Goal: Task Accomplishment & Management: Complete application form

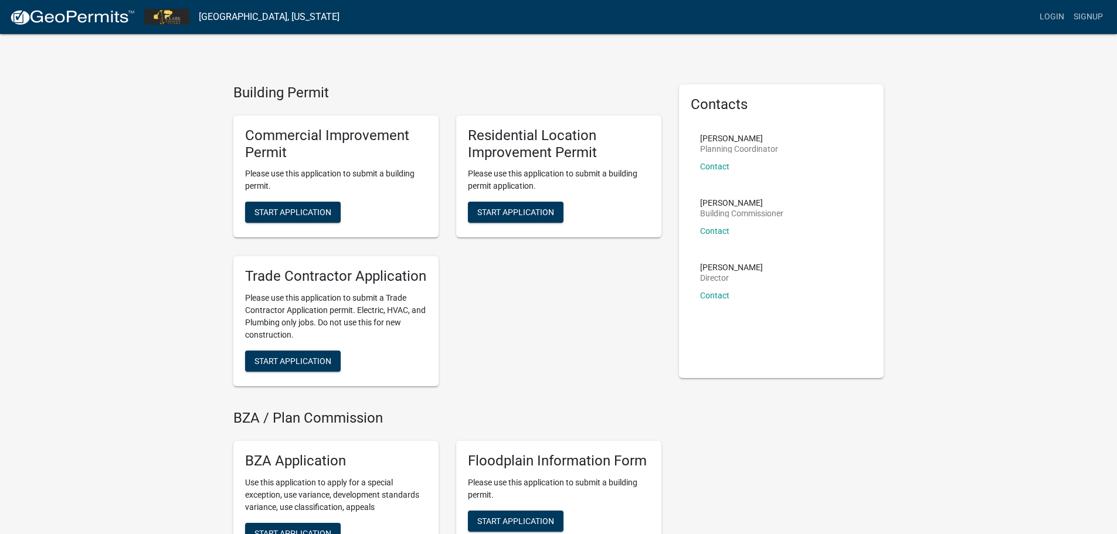
click at [67, 24] on img at bounding box center [72, 18] width 126 height 18
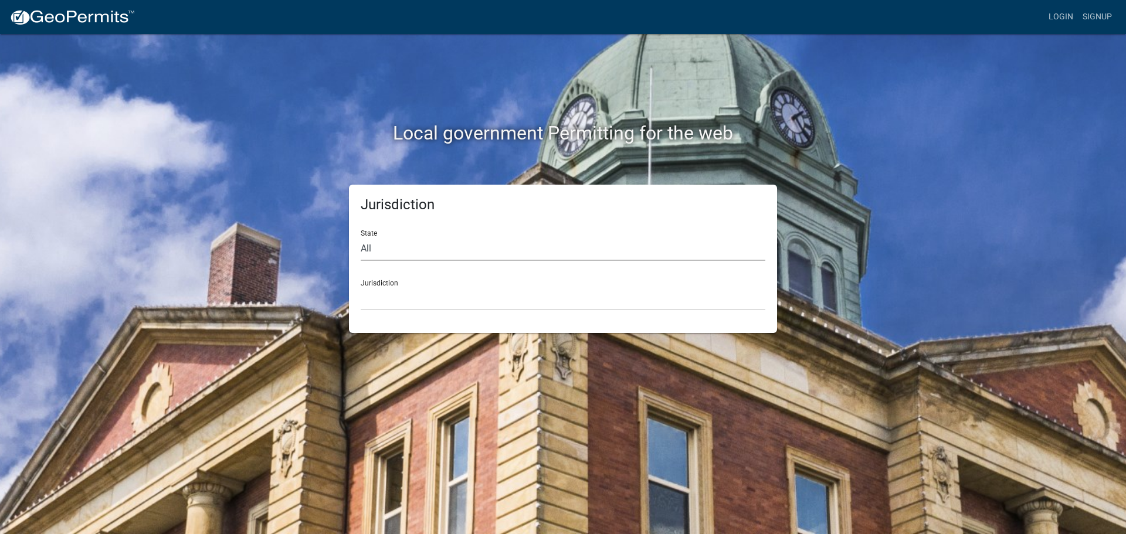
click at [414, 256] on select "All [US_STATE] [US_STATE] [US_STATE] [US_STATE] [US_STATE] [US_STATE] [US_STATE…" at bounding box center [563, 249] width 405 height 24
select select "[US_STATE]"
click at [361, 237] on select "All [US_STATE] [US_STATE] [US_STATE] [US_STATE] [US_STATE] [US_STATE] [US_STATE…" at bounding box center [563, 249] width 405 height 24
click at [392, 303] on select "City of [GEOGRAPHIC_DATA], [US_STATE] City of [GEOGRAPHIC_DATA], [US_STATE] Cit…" at bounding box center [563, 299] width 405 height 24
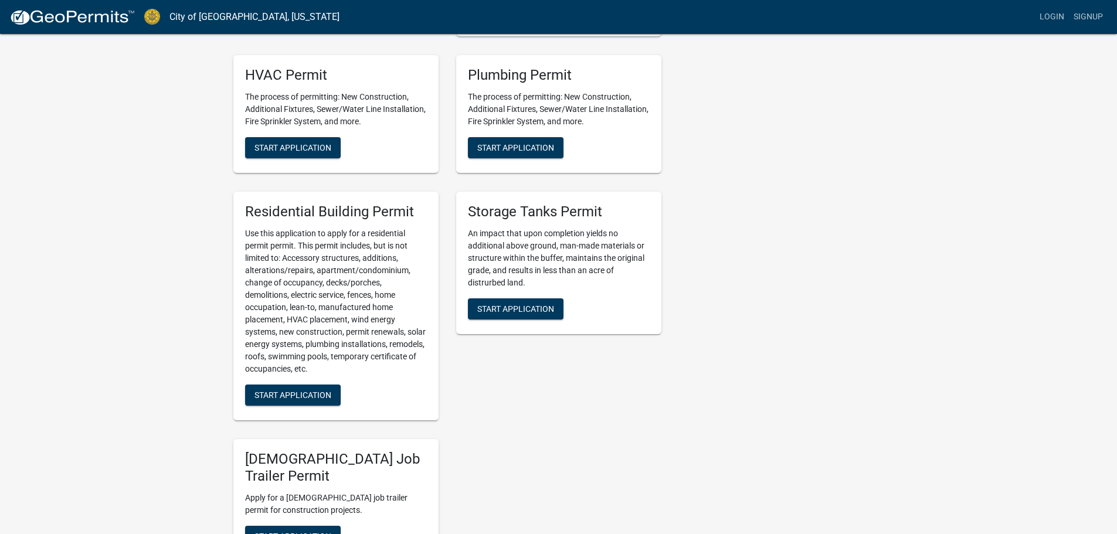
scroll to position [469, 0]
click at [269, 398] on span "Start Application" at bounding box center [293, 393] width 77 height 9
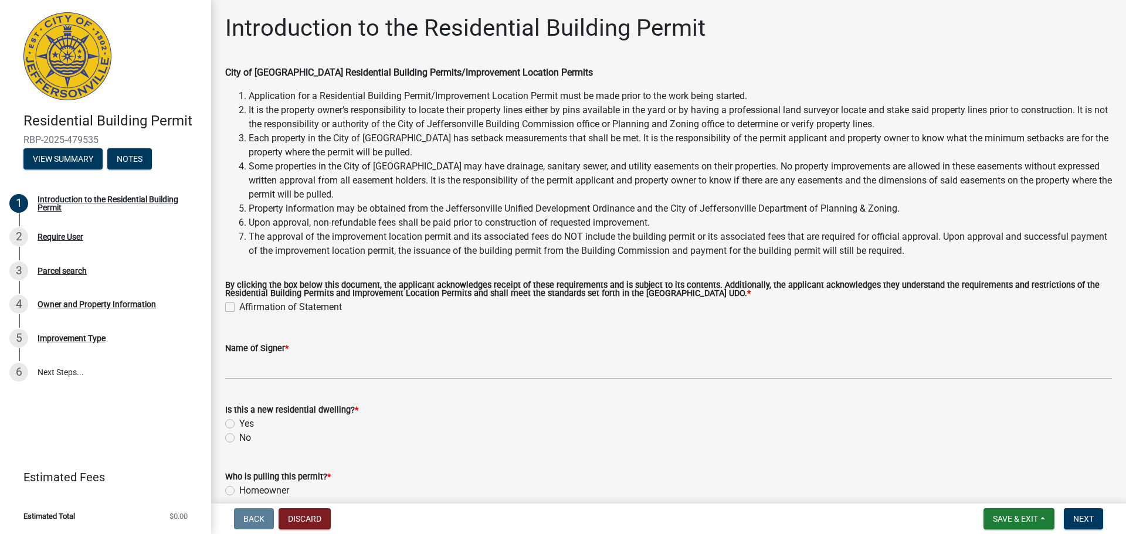
click at [239, 305] on label "Affirmation of Statement" at bounding box center [290, 307] width 103 height 14
click at [239, 305] on input "Affirmation of Statement" at bounding box center [243, 304] width 8 height 8
checkbox input "true"
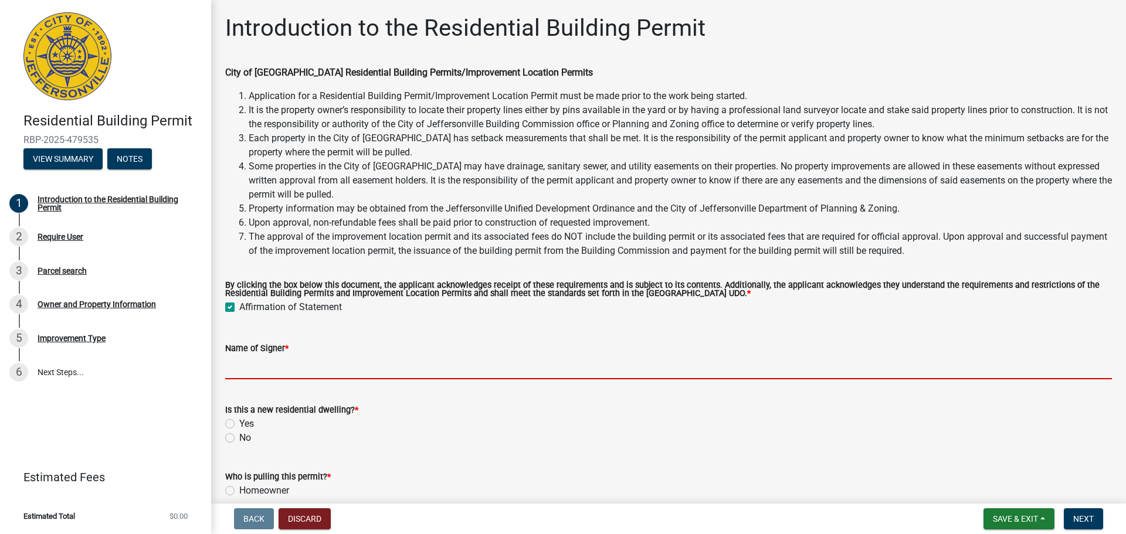
drag, startPoint x: 248, startPoint y: 365, endPoint x: 242, endPoint y: 362, distance: 6.8
click at [242, 364] on input "Name of Signer *" at bounding box center [668, 367] width 887 height 24
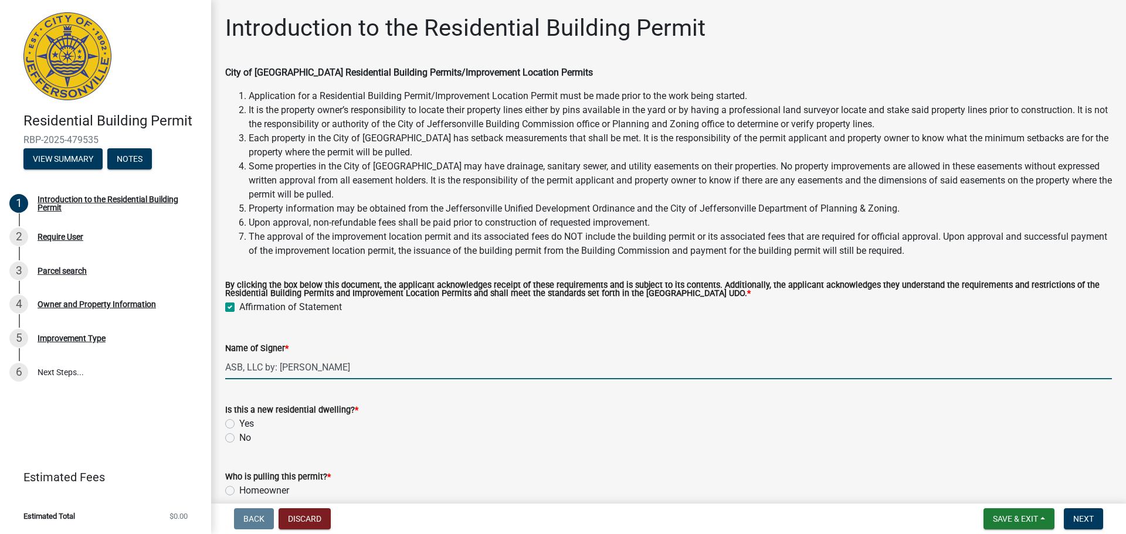
type input "ASB, LLC by: [PERSON_NAME]"
click at [239, 426] on label "Yes" at bounding box center [246, 424] width 15 height 14
click at [239, 425] on input "Yes" at bounding box center [243, 421] width 8 height 8
radio input "true"
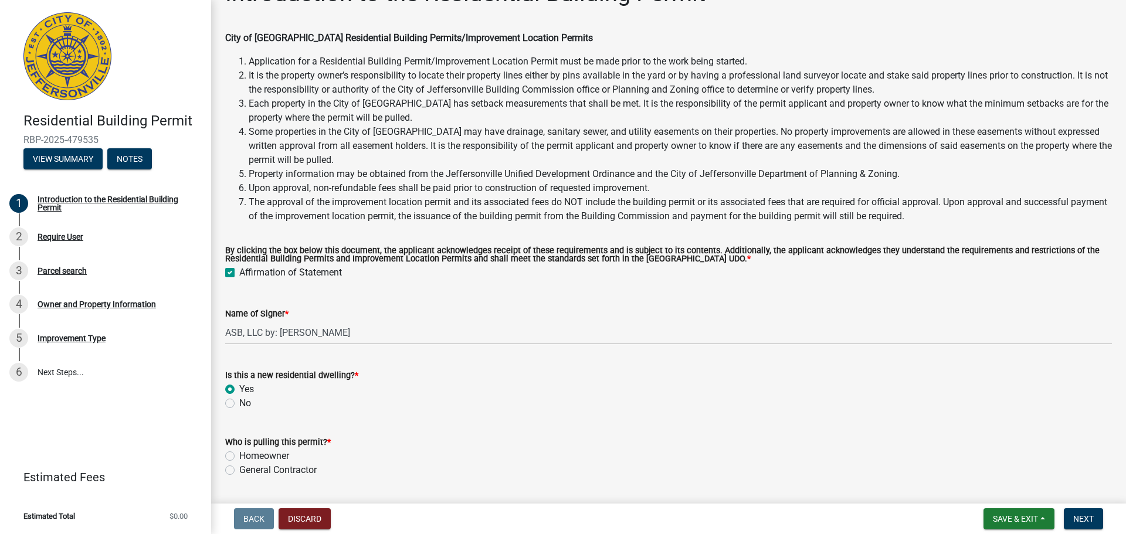
scroll to position [70, 0]
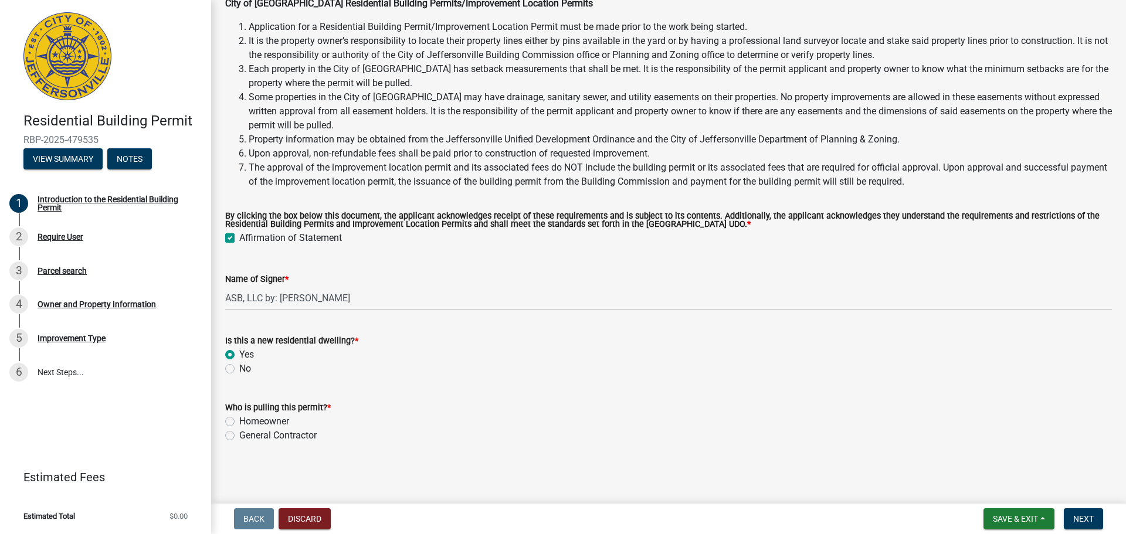
click at [239, 436] on label "General Contractor" at bounding box center [277, 436] width 77 height 14
click at [239, 436] on input "General Contractor" at bounding box center [243, 433] width 8 height 8
radio input "true"
click at [1080, 520] on span "Next" at bounding box center [1083, 518] width 21 height 9
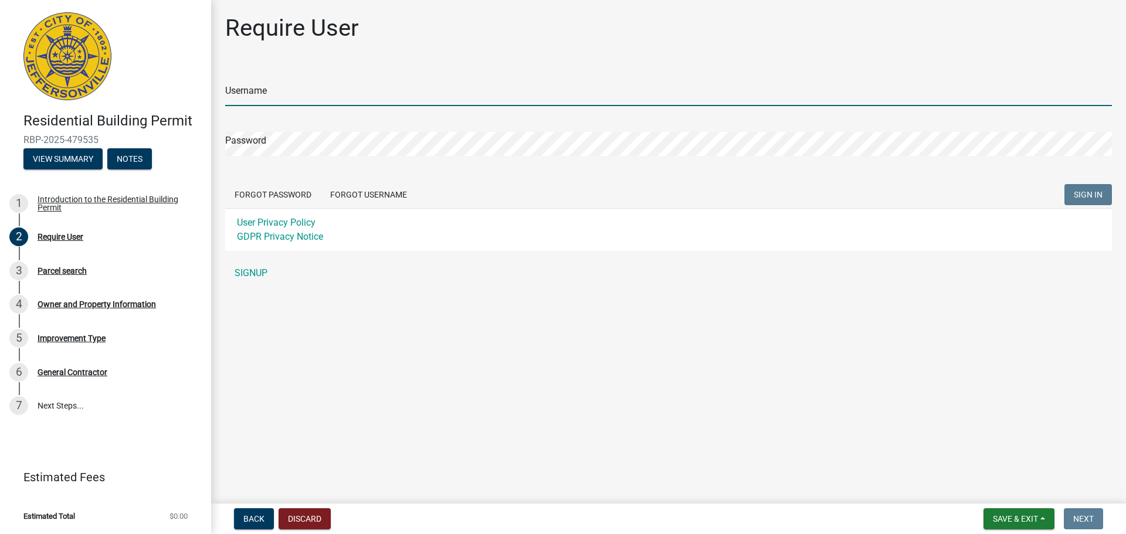
type input "ASB, LLC"
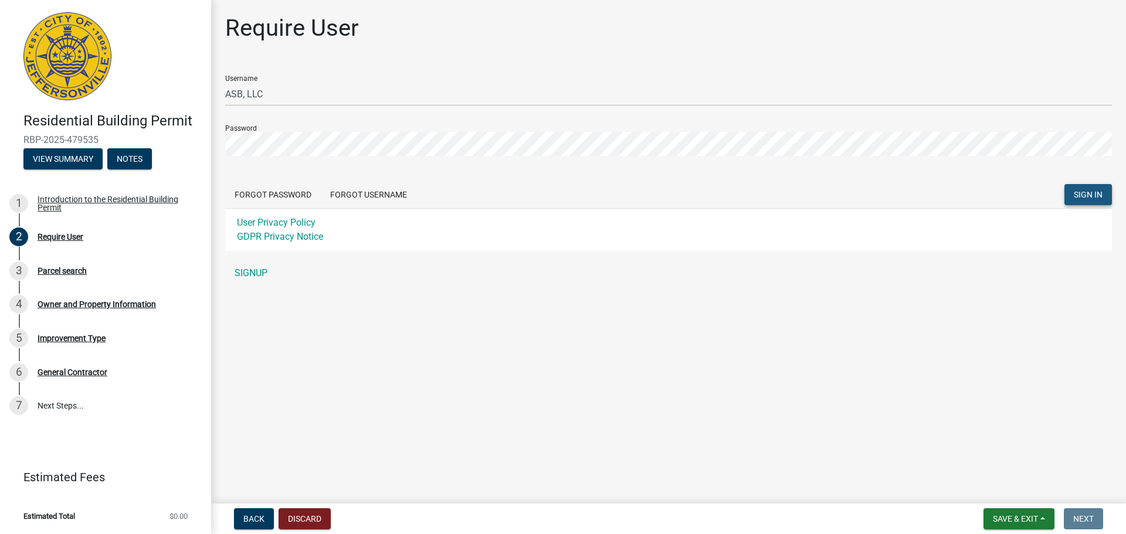
click at [1078, 189] on button "SIGN IN" at bounding box center [1089, 194] width 48 height 21
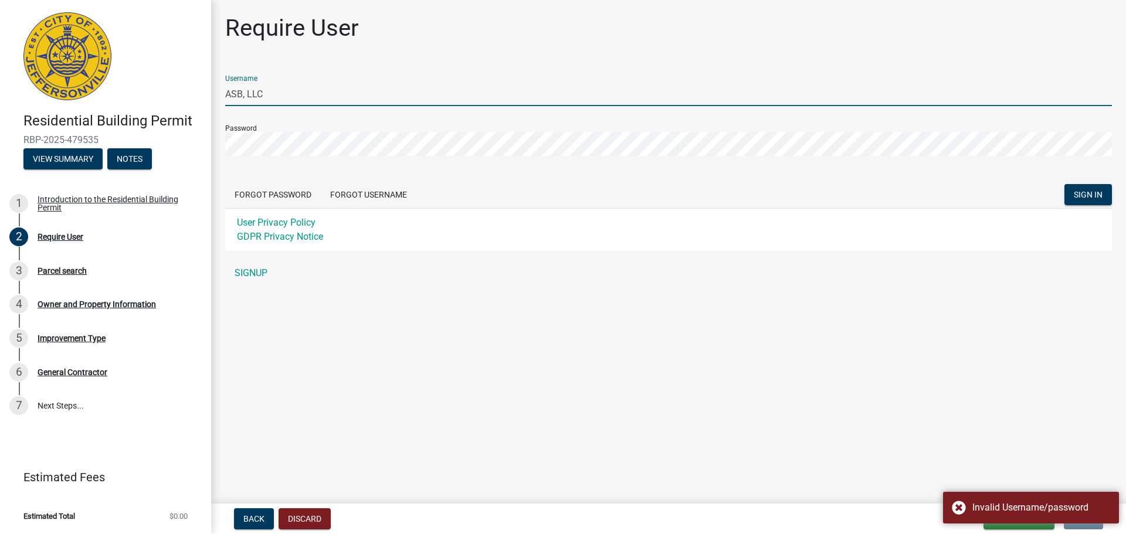
click at [306, 95] on input "ASB, LLC" at bounding box center [668, 94] width 887 height 24
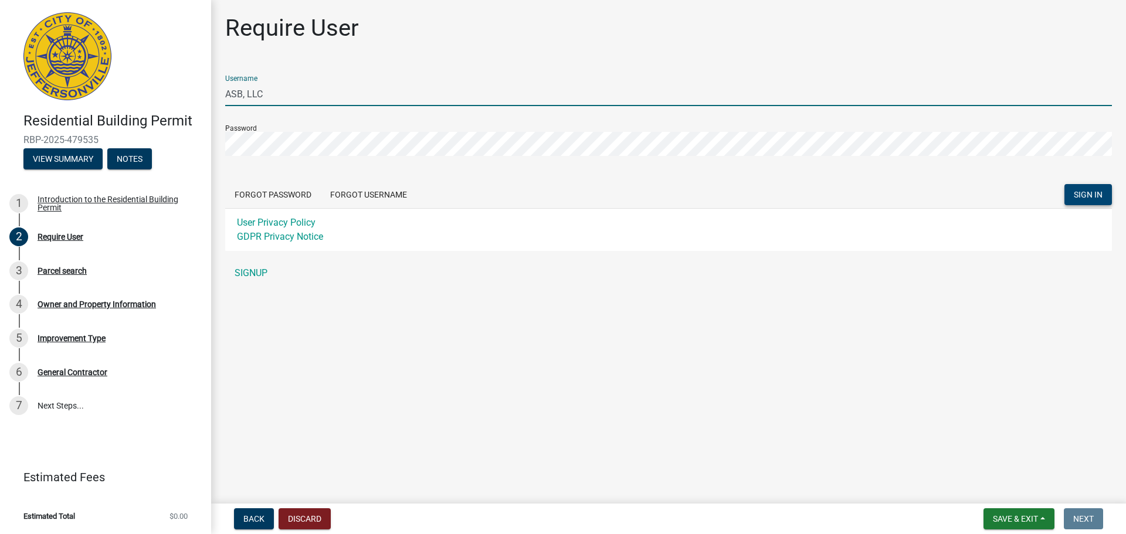
click at [1078, 190] on span "SIGN IN" at bounding box center [1088, 194] width 29 height 9
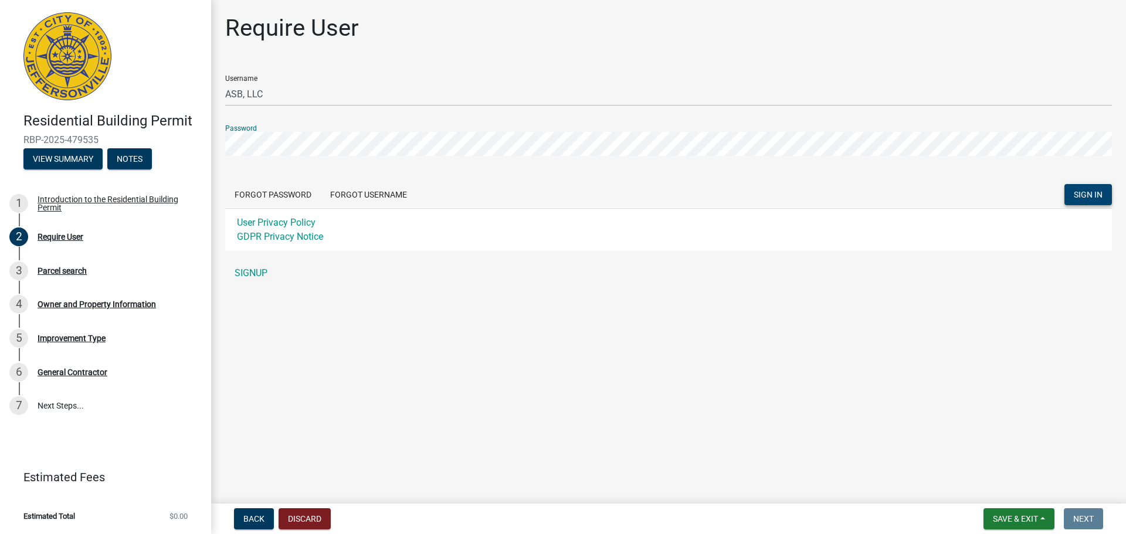
click at [212, 142] on div "Require User Username ASB, LLC Password Forgot Password Forgot Username SIGN IN…" at bounding box center [668, 155] width 915 height 282
click at [1065, 184] on button "SIGN IN" at bounding box center [1089, 194] width 48 height 21
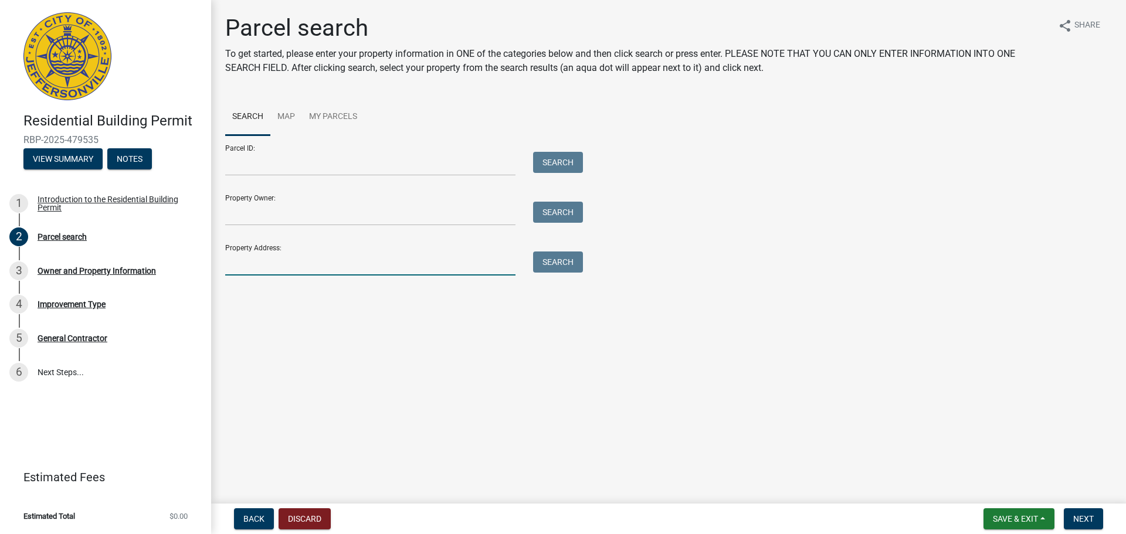
click at [276, 260] on input "Property Address:" at bounding box center [370, 264] width 290 height 24
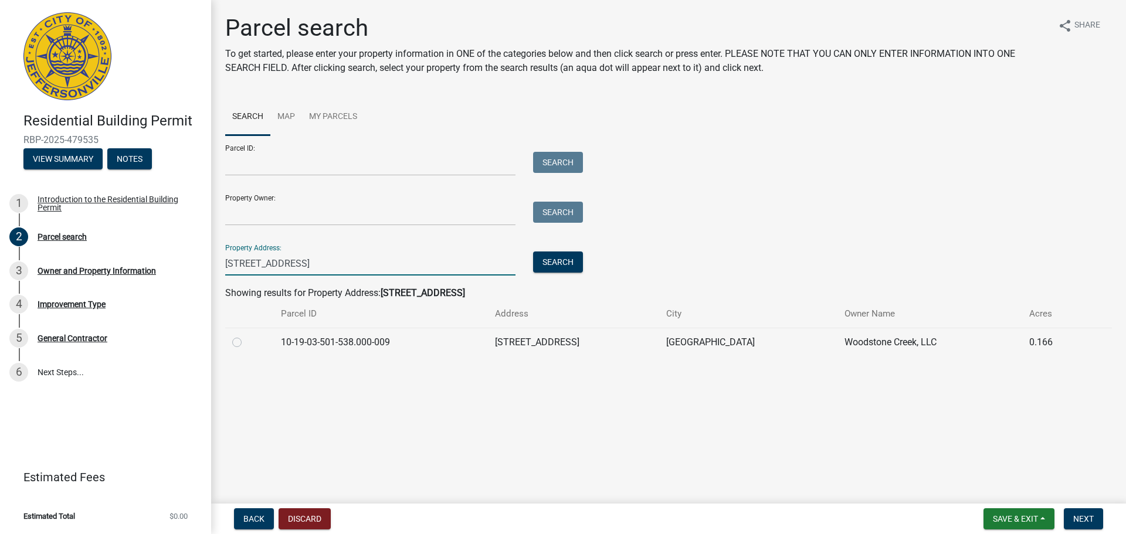
type input "[STREET_ADDRESS]"
drag, startPoint x: 281, startPoint y: 344, endPoint x: 389, endPoint y: 344, distance: 107.9
click at [389, 344] on td "10-19-03-501-538.000-009" at bounding box center [381, 342] width 214 height 29
copy td "10-19-03-501-538.000-009"
drag, startPoint x: 236, startPoint y: 344, endPoint x: 371, endPoint y: 369, distance: 137.1
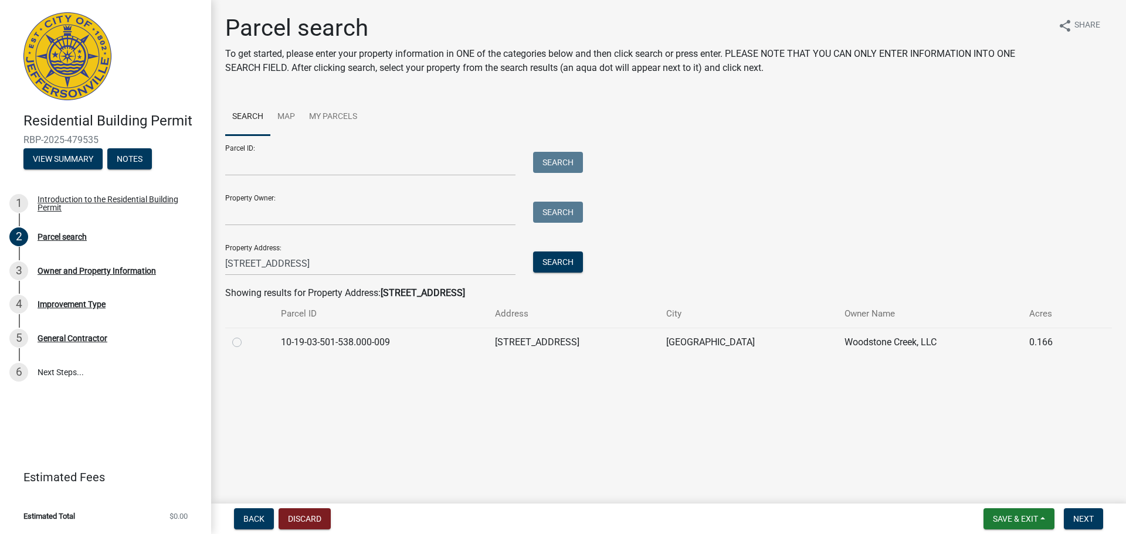
click at [246, 336] on label at bounding box center [246, 336] width 0 height 0
click at [246, 343] on input "radio" at bounding box center [250, 340] width 8 height 8
radio input "true"
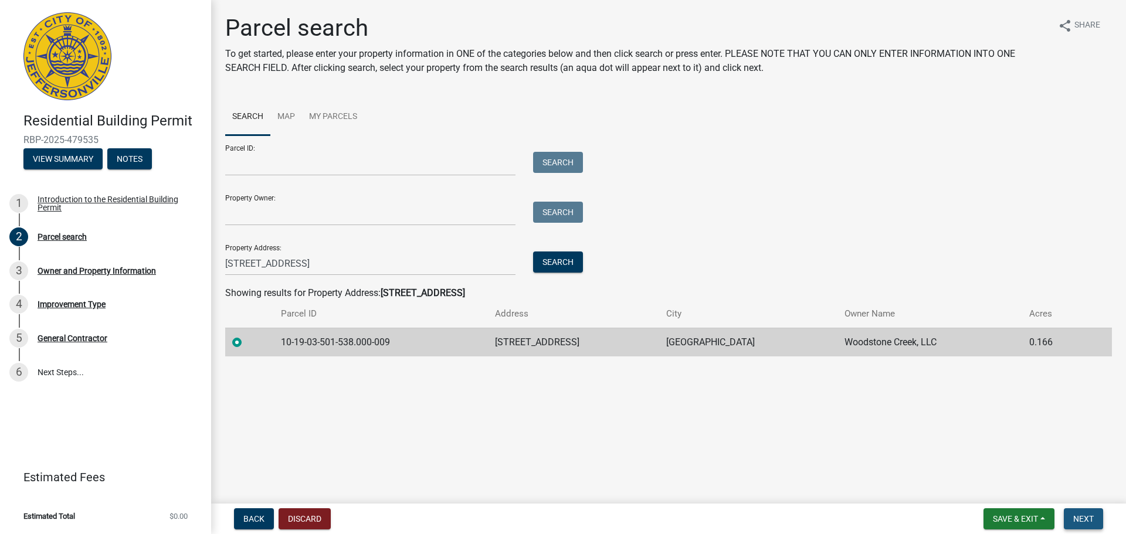
click at [1083, 520] on span "Next" at bounding box center [1083, 518] width 21 height 9
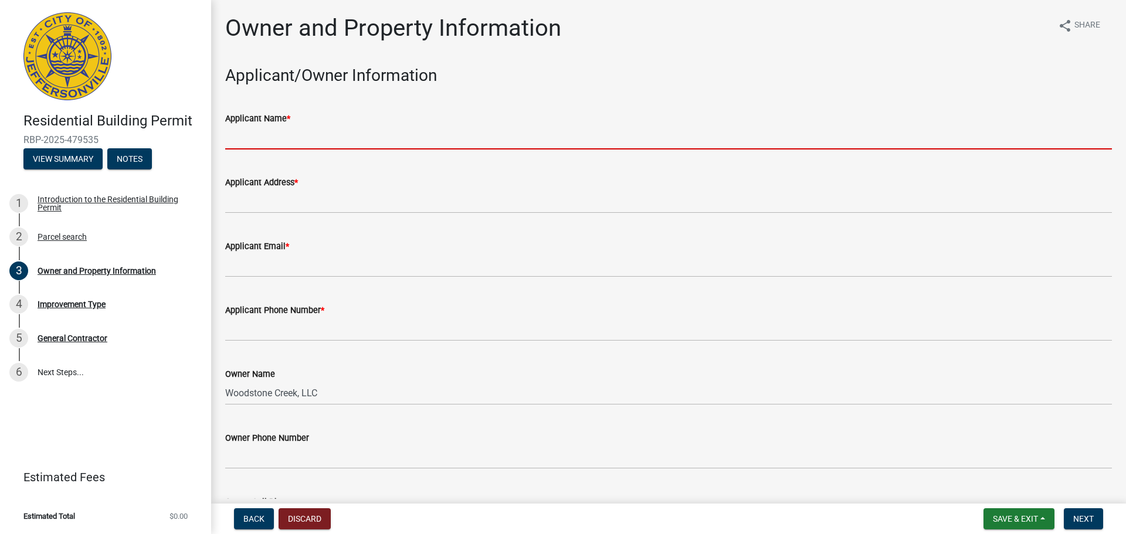
click at [323, 138] on input "Applicant Name *" at bounding box center [668, 138] width 887 height 24
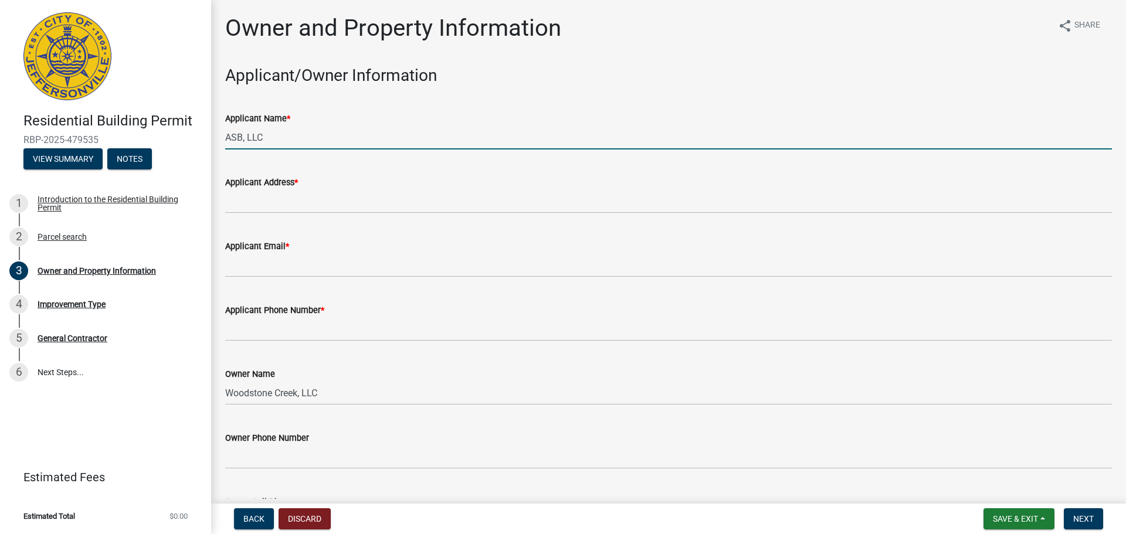
type input "ASB, LLC"
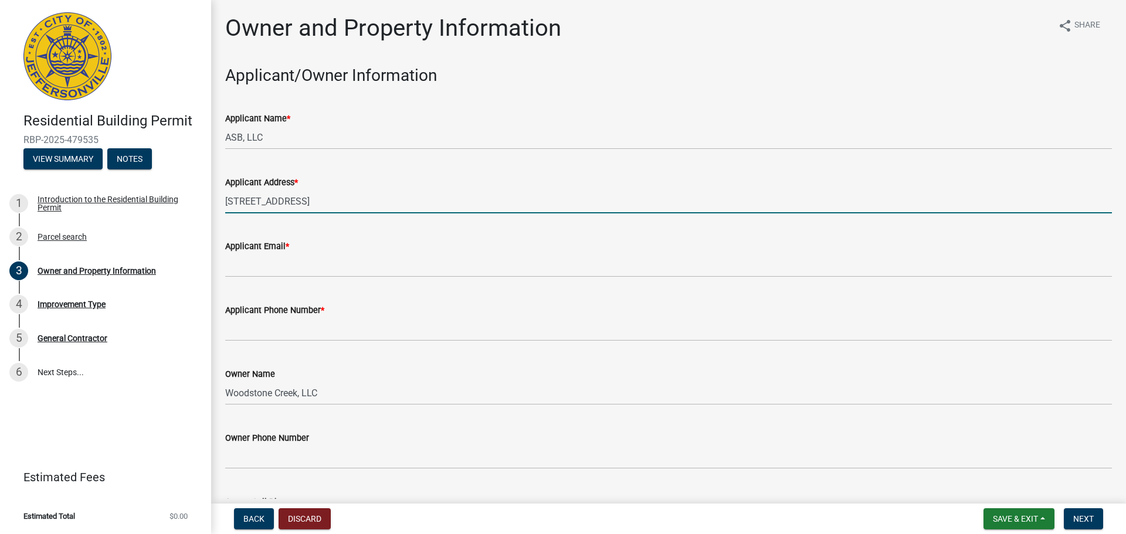
type input "[STREET_ADDRESS]"
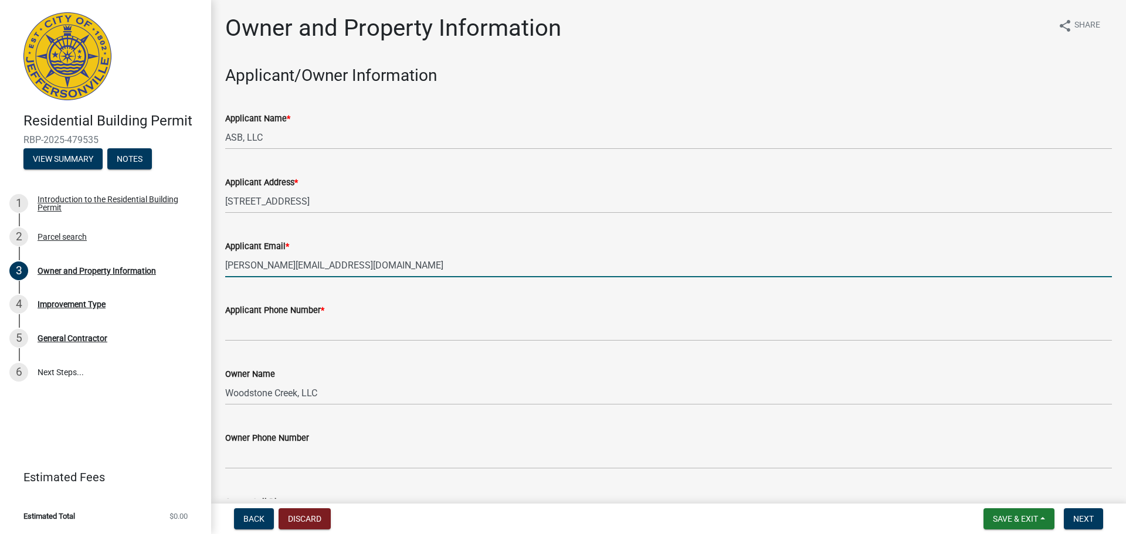
type input "[PERSON_NAME][EMAIL_ADDRESS][DOMAIN_NAME]"
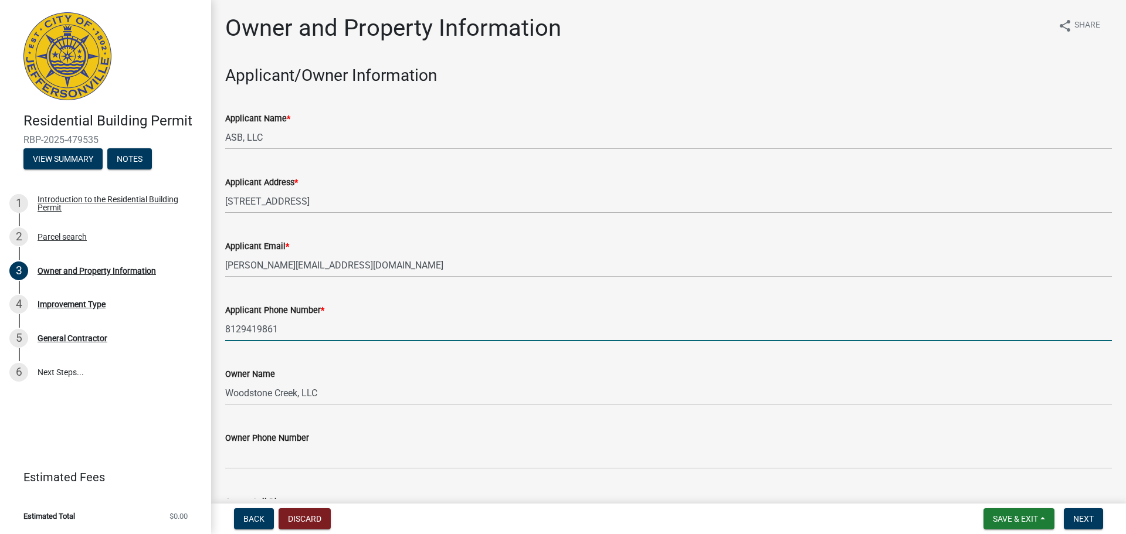
type input "8129419861"
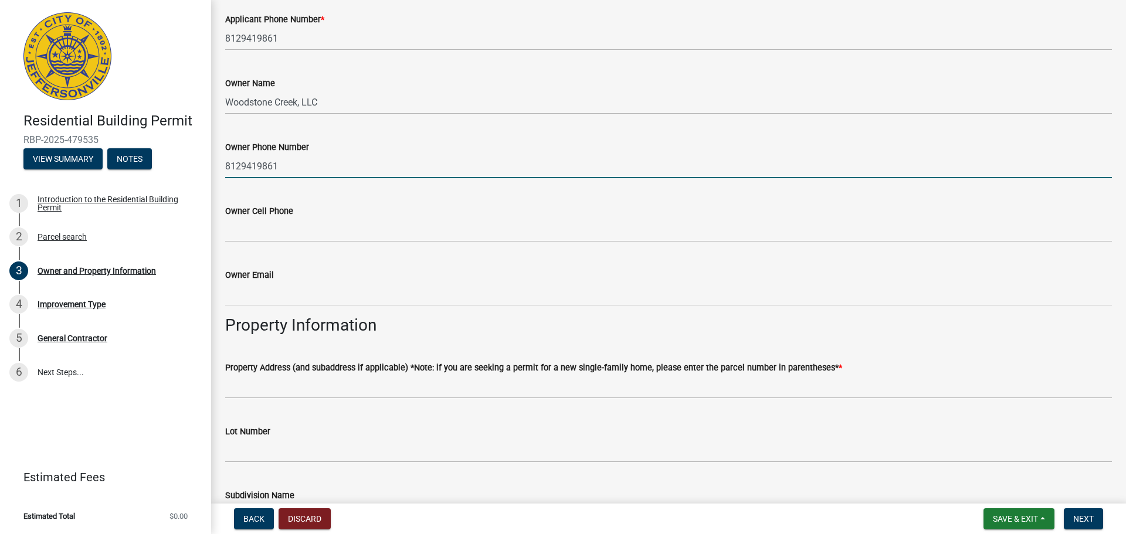
scroll to position [293, 0]
type input "8129419861"
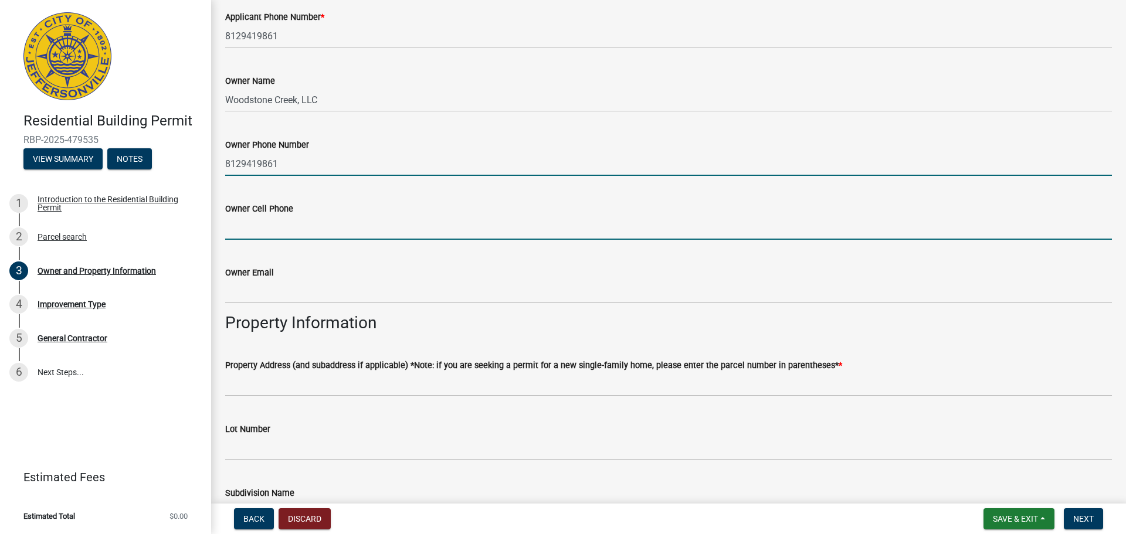
click at [311, 229] on input "Owner Cell Phone" at bounding box center [668, 228] width 887 height 24
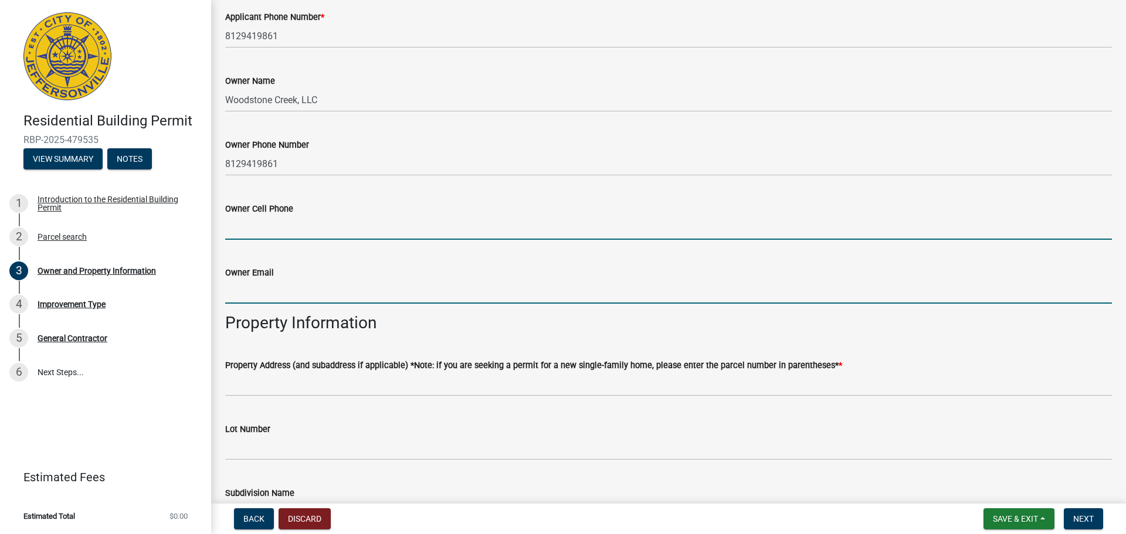
click at [296, 297] on input "Owner Email" at bounding box center [668, 292] width 887 height 24
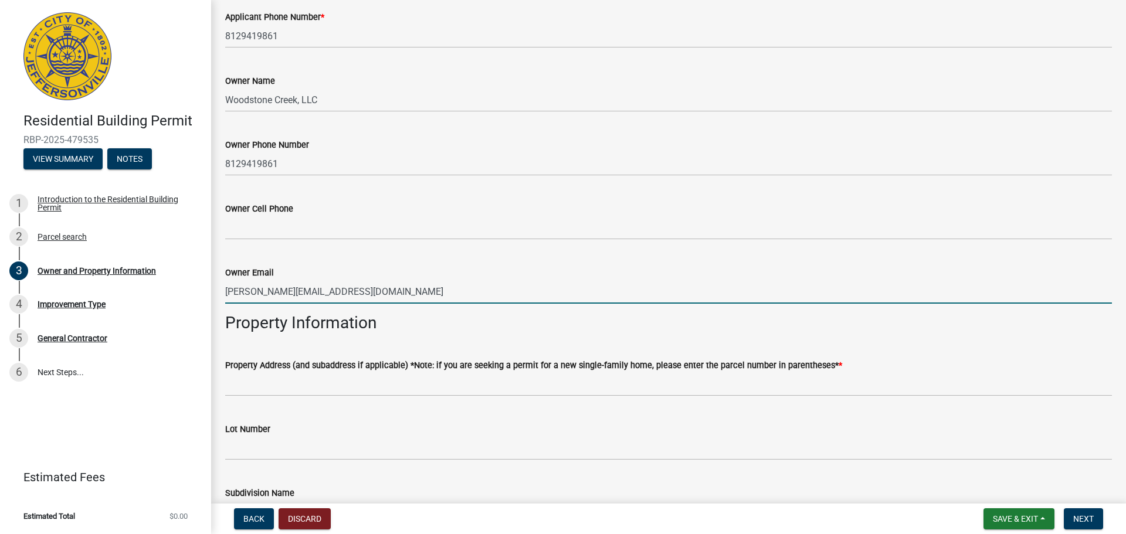
type input "[PERSON_NAME][EMAIL_ADDRESS][DOMAIN_NAME]"
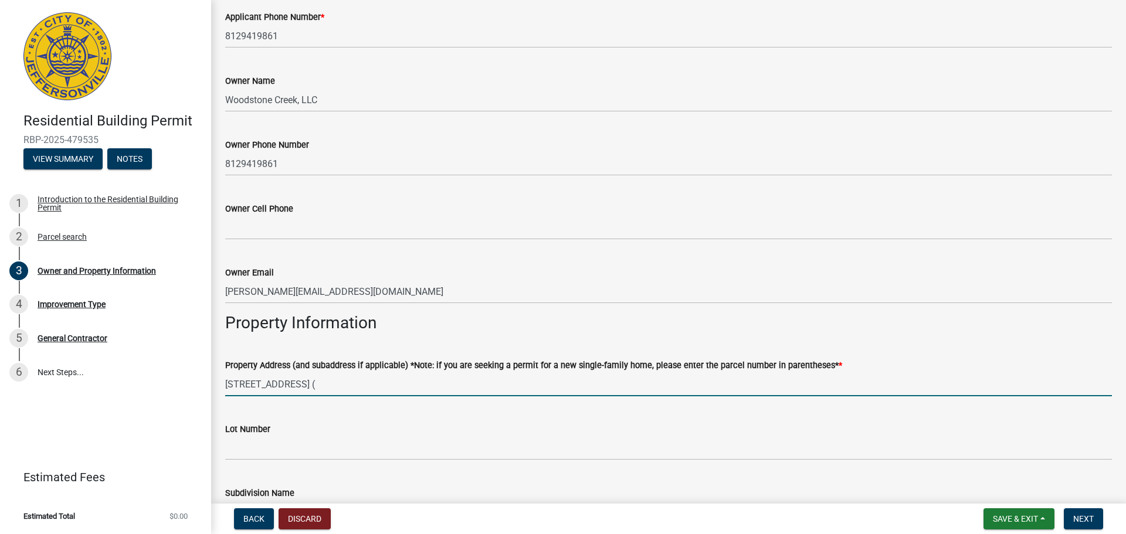
paste input "10-19-03-501-538.000-009"
type input "[STREET_ADDRESS] (10-19-03-501-538.000-009)"
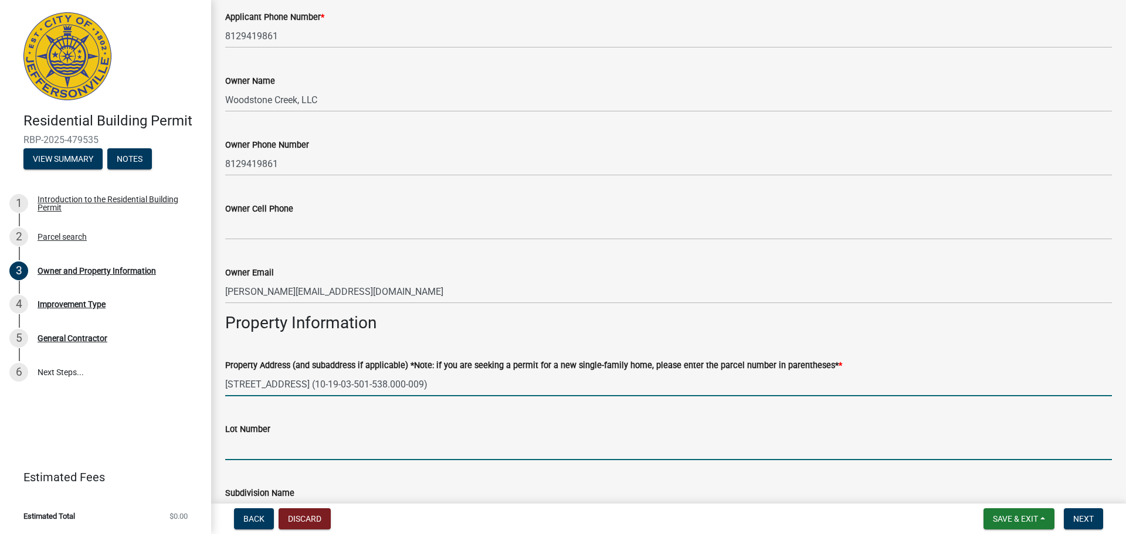
click at [317, 449] on input "Lot Number" at bounding box center [668, 448] width 887 height 24
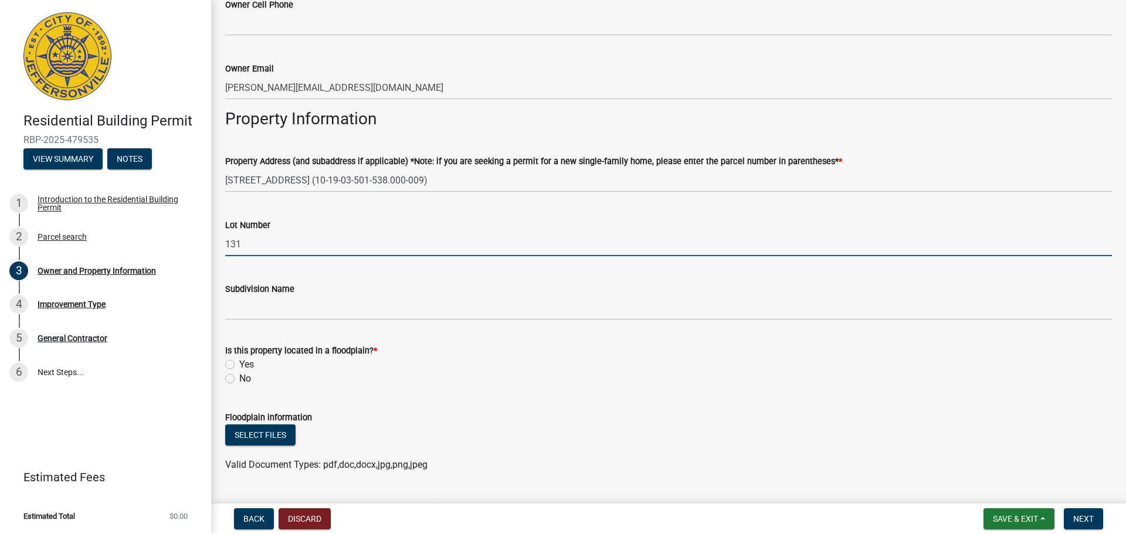
scroll to position [645, 0]
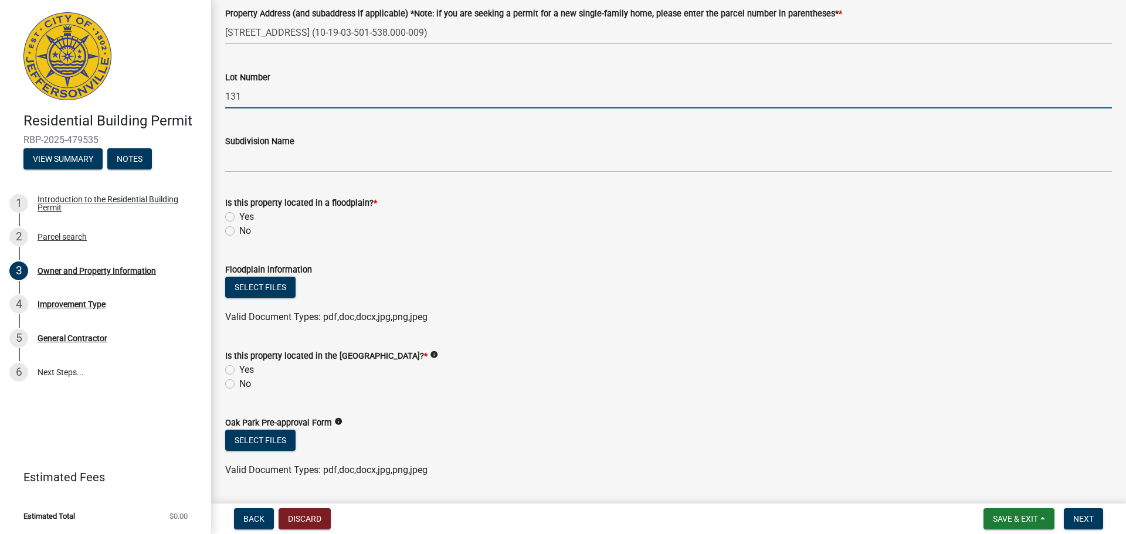
type input "131"
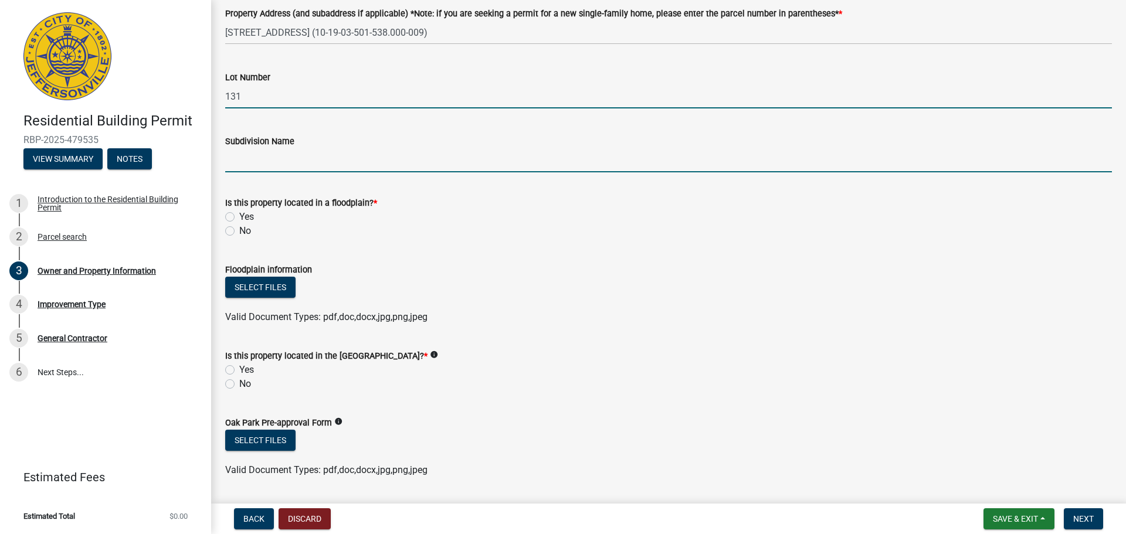
click at [271, 162] on input "Subdivision Name" at bounding box center [668, 160] width 887 height 24
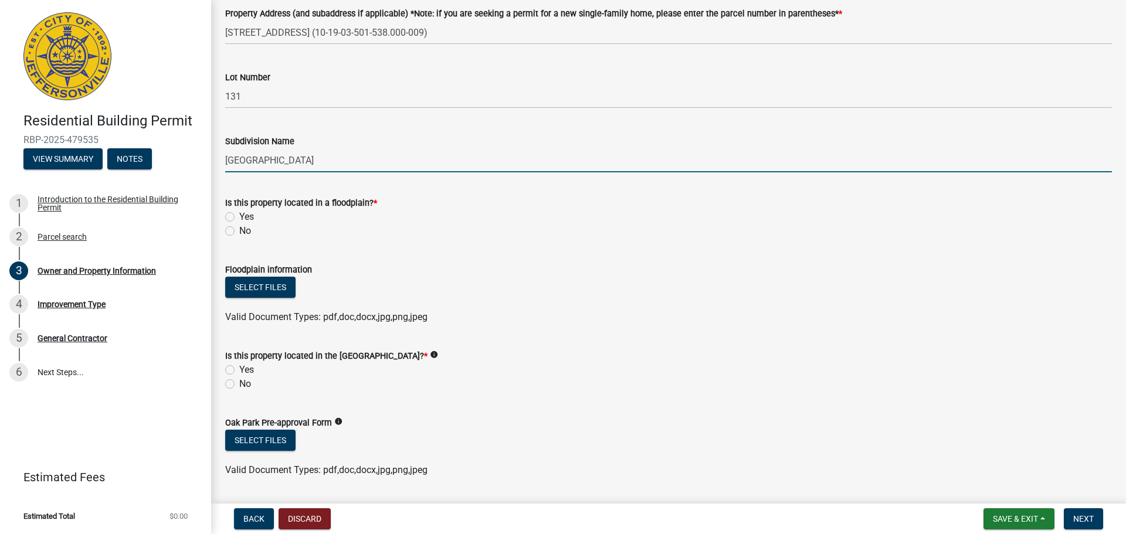
type input "[GEOGRAPHIC_DATA]"
click at [239, 235] on label "No" at bounding box center [245, 231] width 12 height 14
click at [239, 232] on input "No" at bounding box center [243, 228] width 8 height 8
radio input "true"
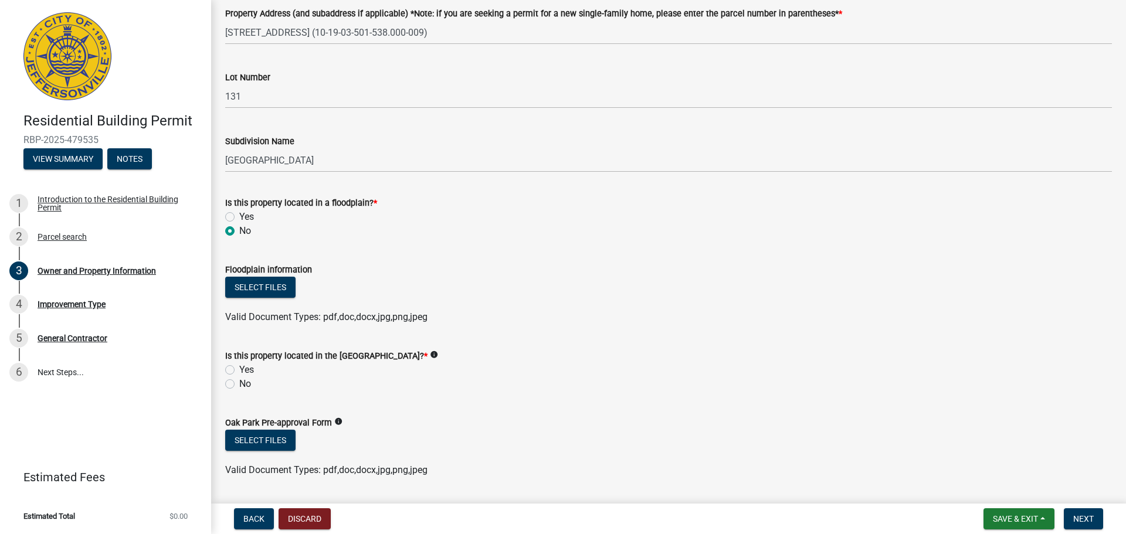
click at [239, 382] on label "No" at bounding box center [245, 384] width 12 height 14
click at [239, 382] on input "No" at bounding box center [243, 381] width 8 height 8
radio input "true"
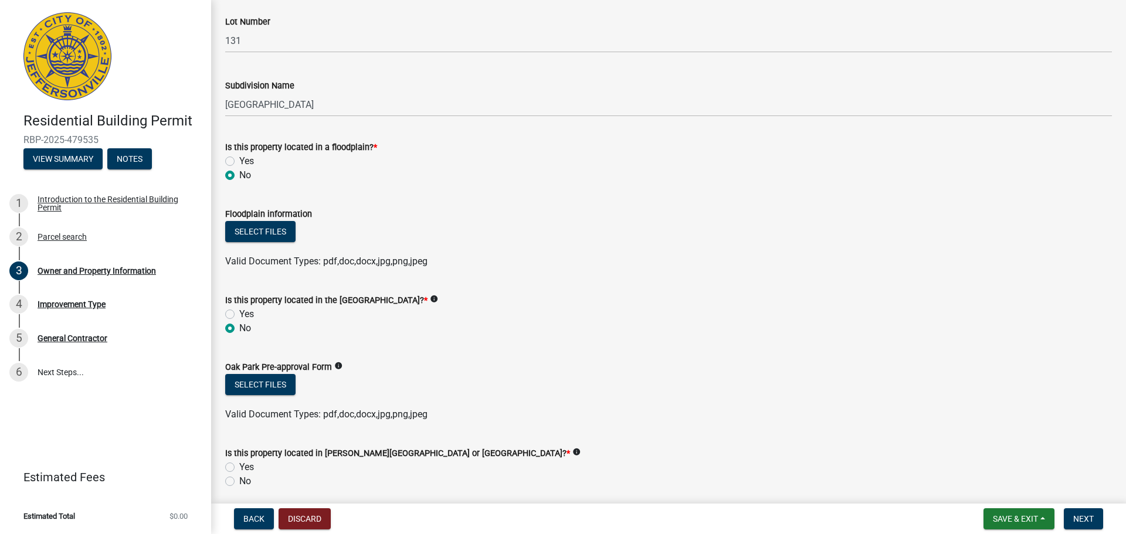
scroll to position [939, 0]
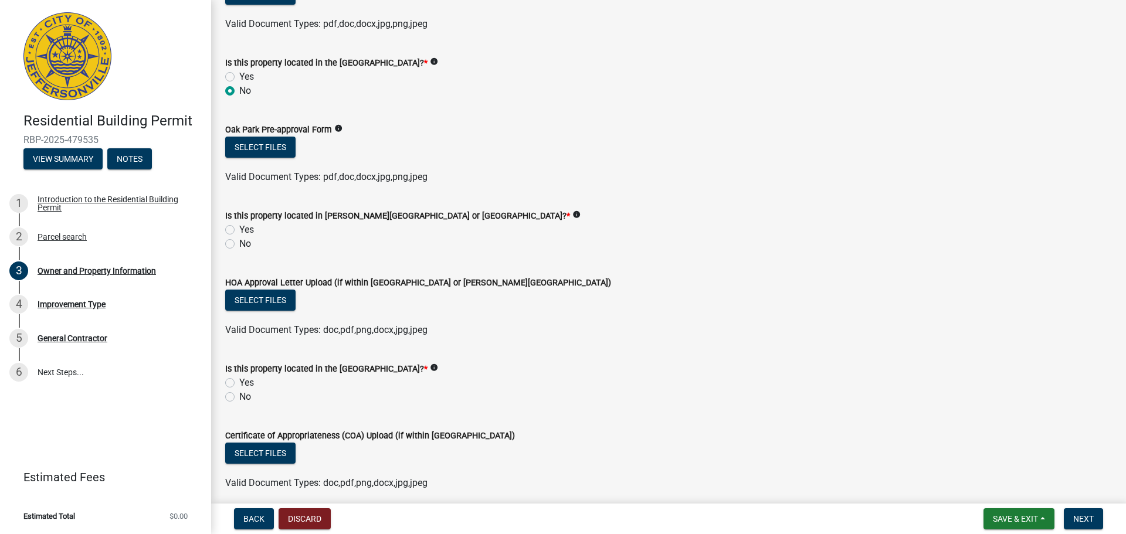
click at [239, 247] on label "No" at bounding box center [245, 244] width 12 height 14
click at [239, 245] on input "No" at bounding box center [243, 241] width 8 height 8
radio input "true"
click at [239, 398] on label "No" at bounding box center [245, 397] width 12 height 14
click at [239, 398] on input "No" at bounding box center [243, 394] width 8 height 8
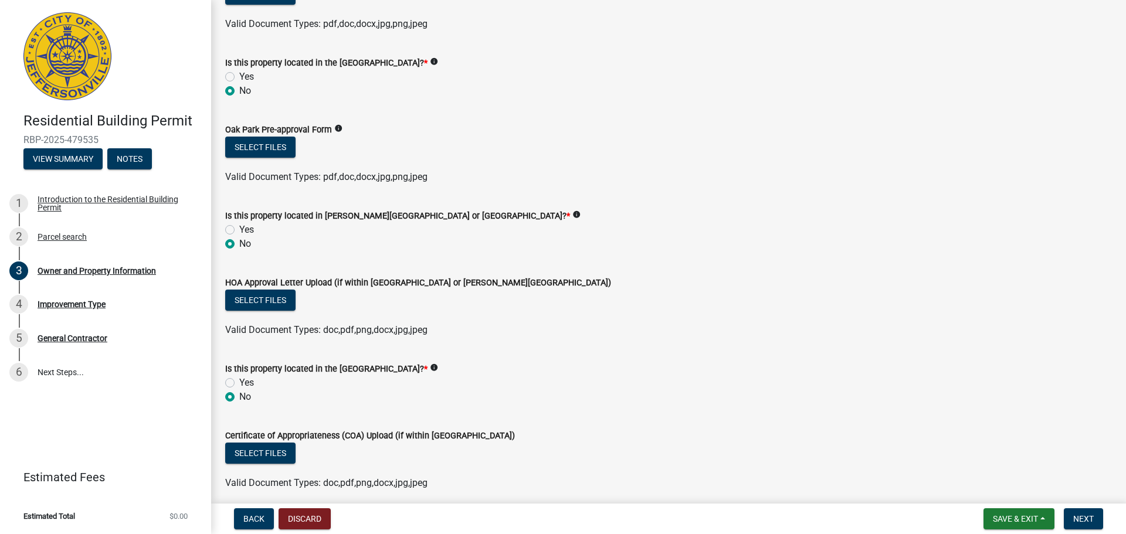
radio input "true"
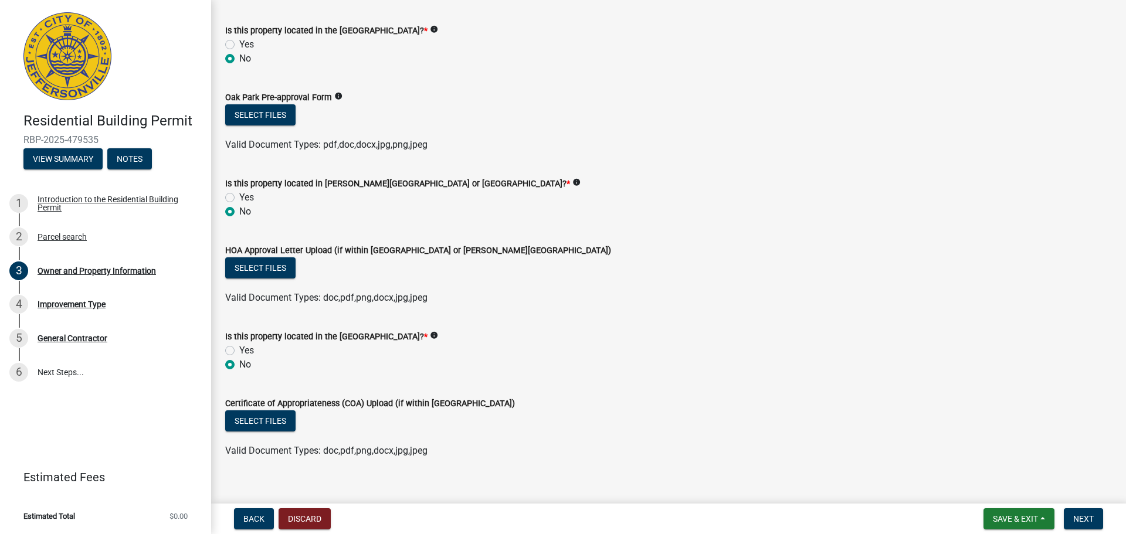
scroll to position [986, 0]
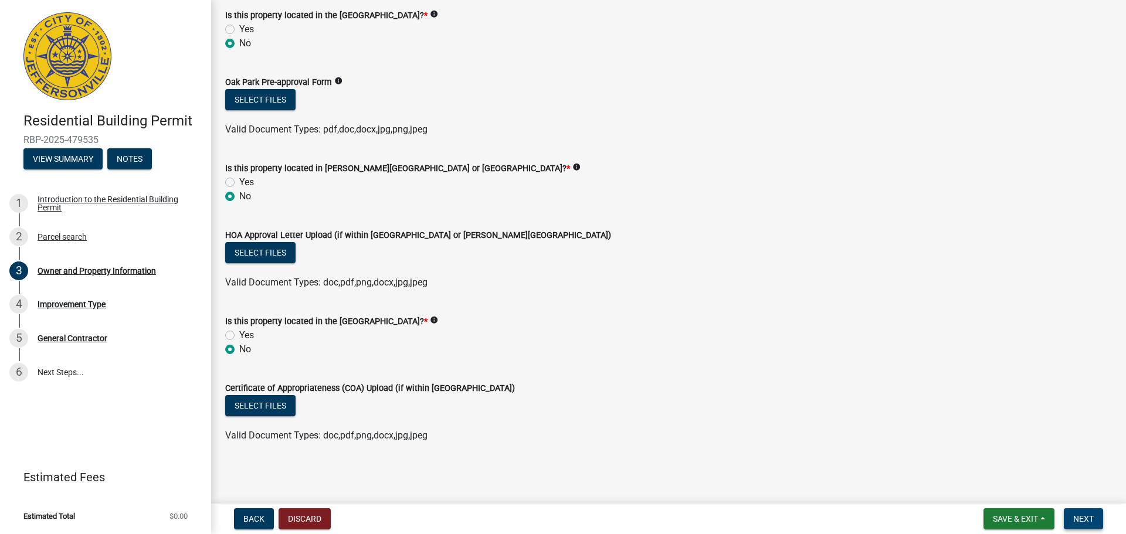
click at [1071, 523] on button "Next" at bounding box center [1083, 519] width 39 height 21
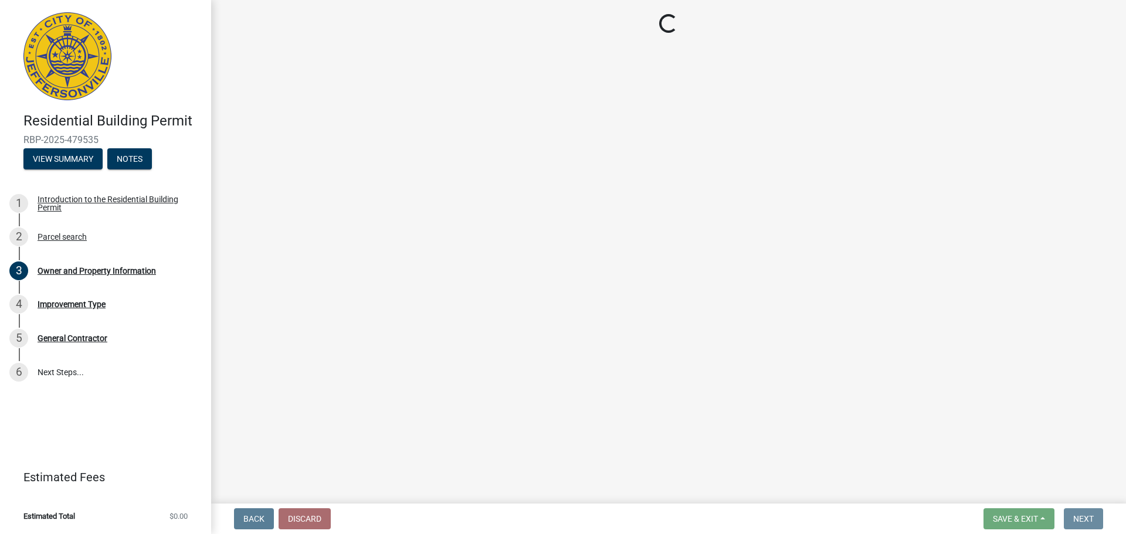
scroll to position [0, 0]
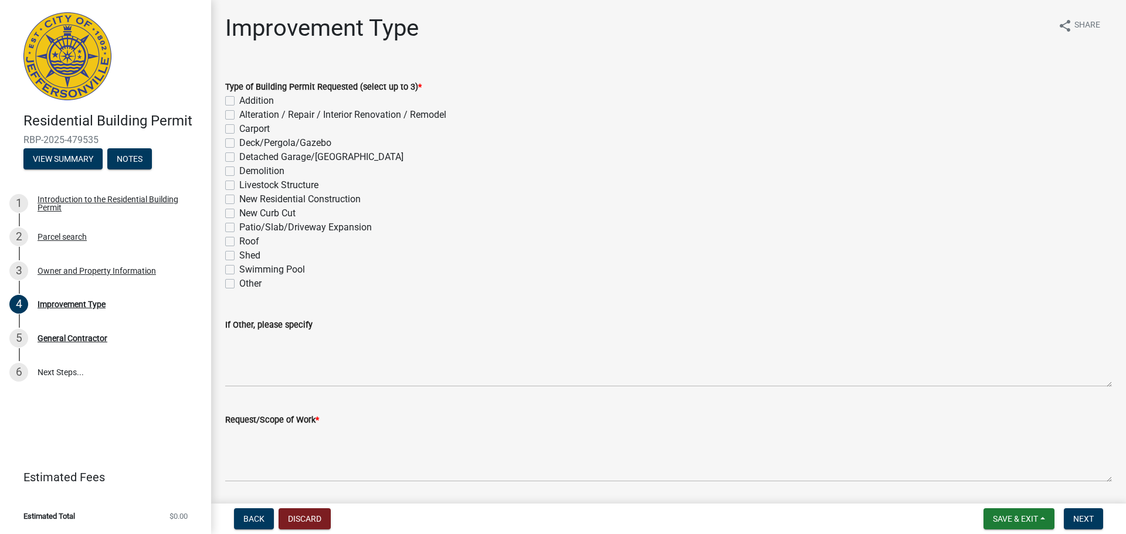
click at [239, 202] on label "New Residential Construction" at bounding box center [299, 199] width 121 height 14
click at [239, 200] on input "New Residential Construction" at bounding box center [243, 196] width 8 height 8
checkbox input "true"
checkbox input "false"
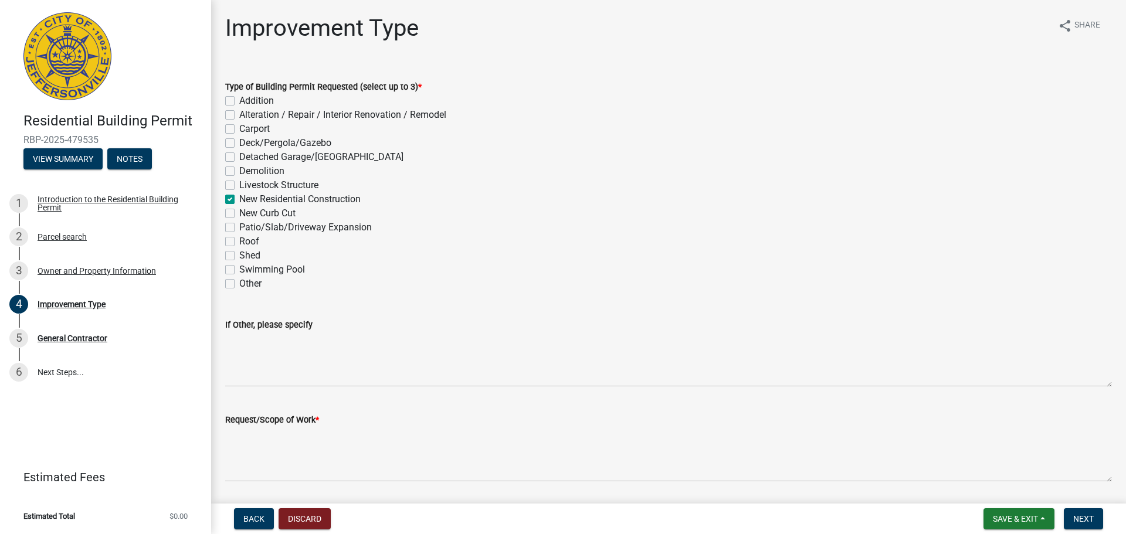
checkbox input "false"
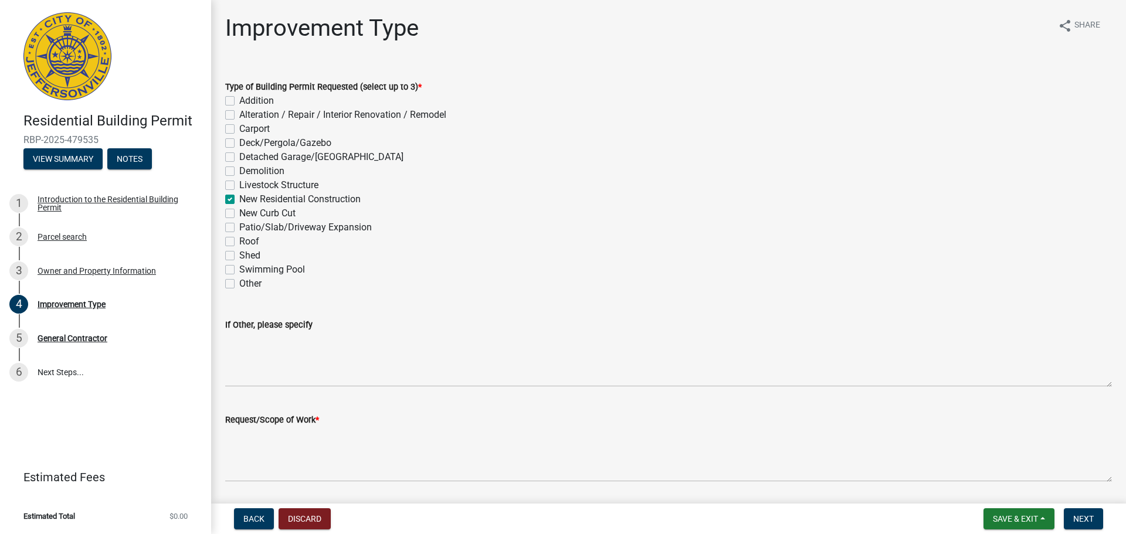
checkbox input "true"
checkbox input "false"
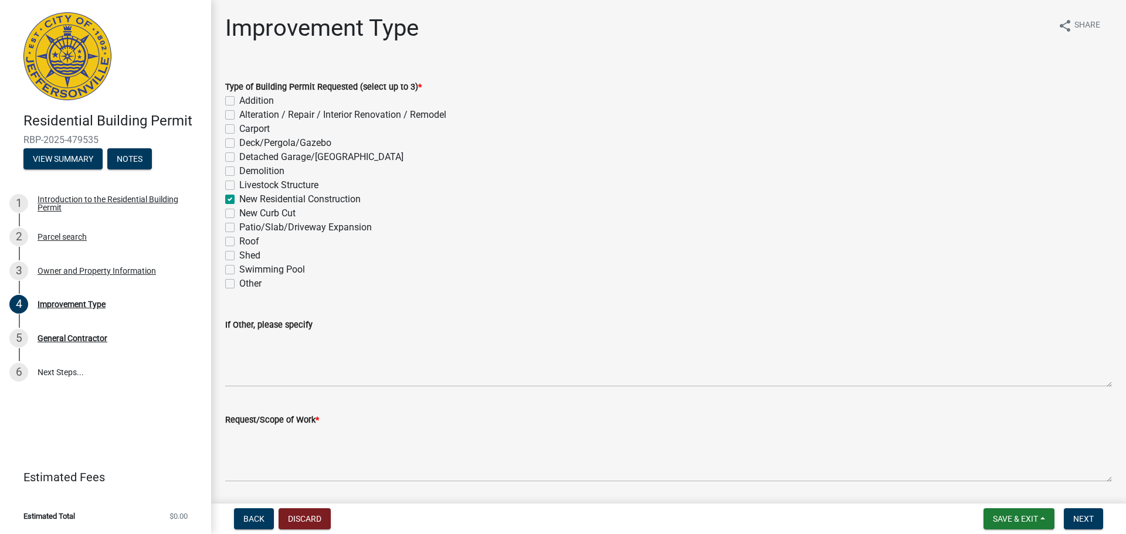
checkbox input "false"
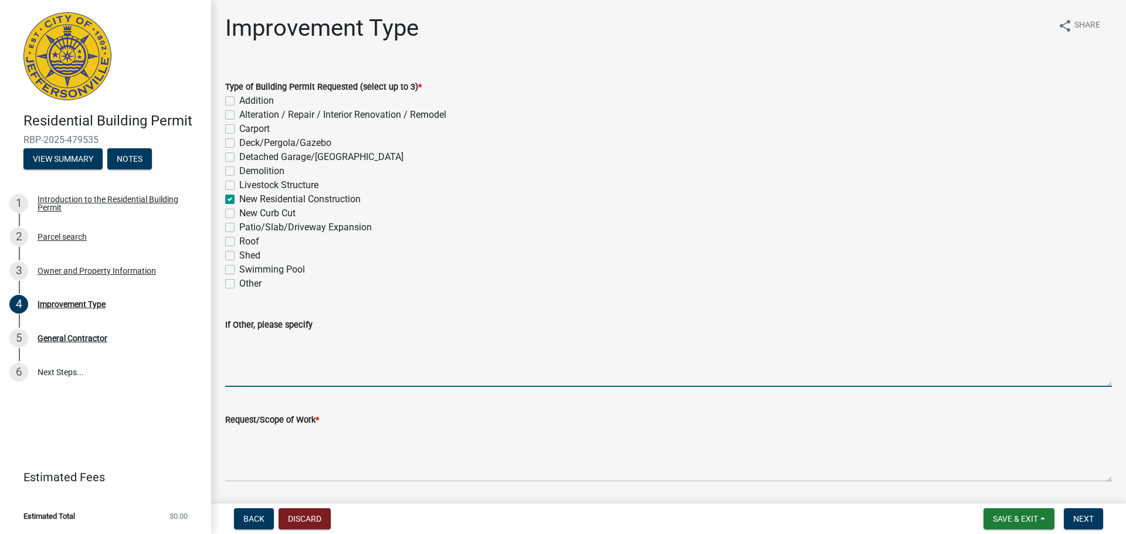
click at [260, 354] on textarea "If Other, please specify" at bounding box center [668, 359] width 887 height 55
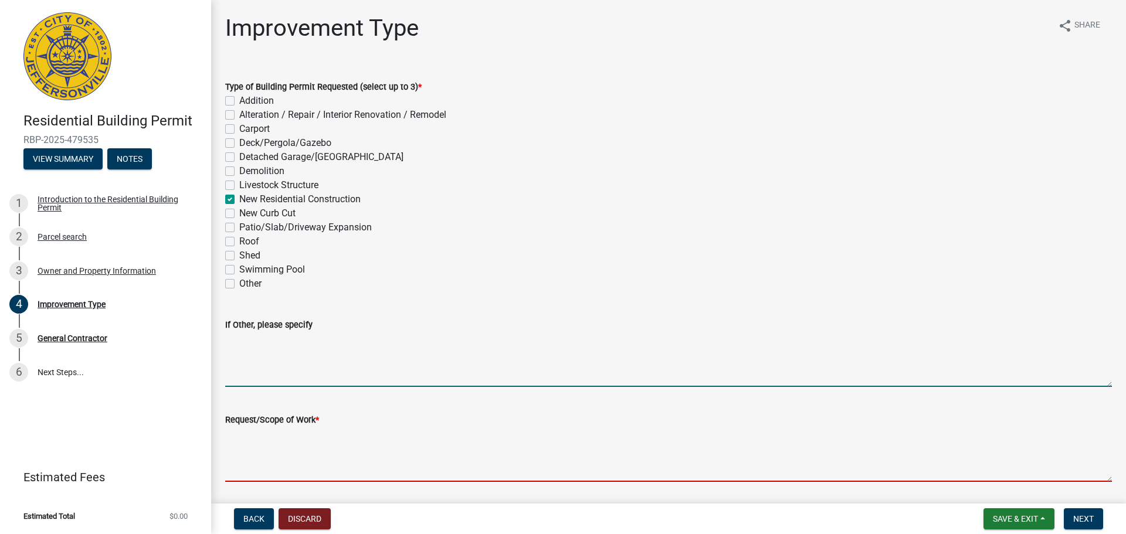
click at [270, 458] on textarea "Request/Scope of Work *" at bounding box center [668, 454] width 887 height 55
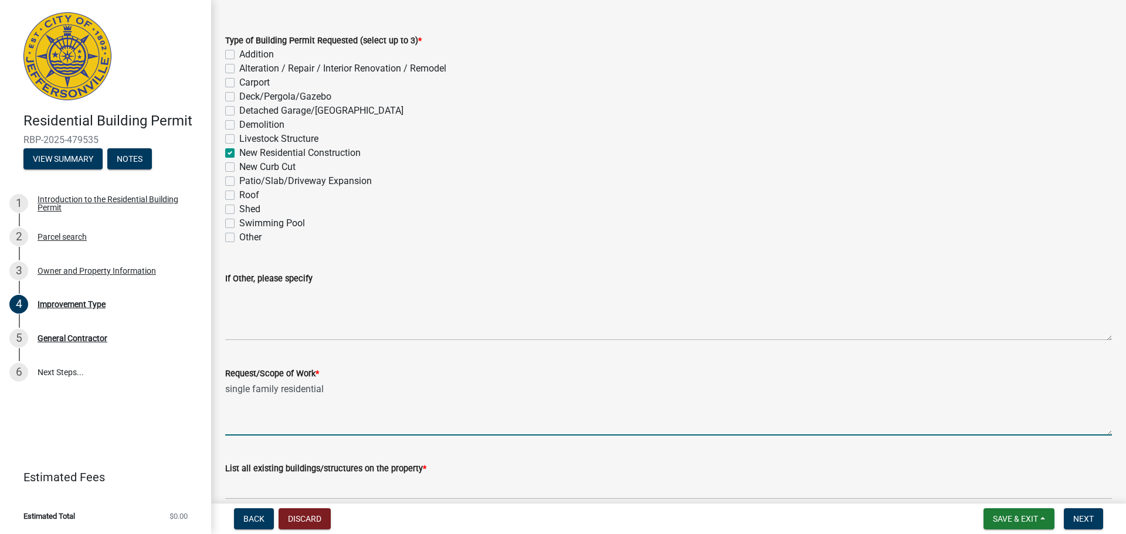
scroll to position [102, 0]
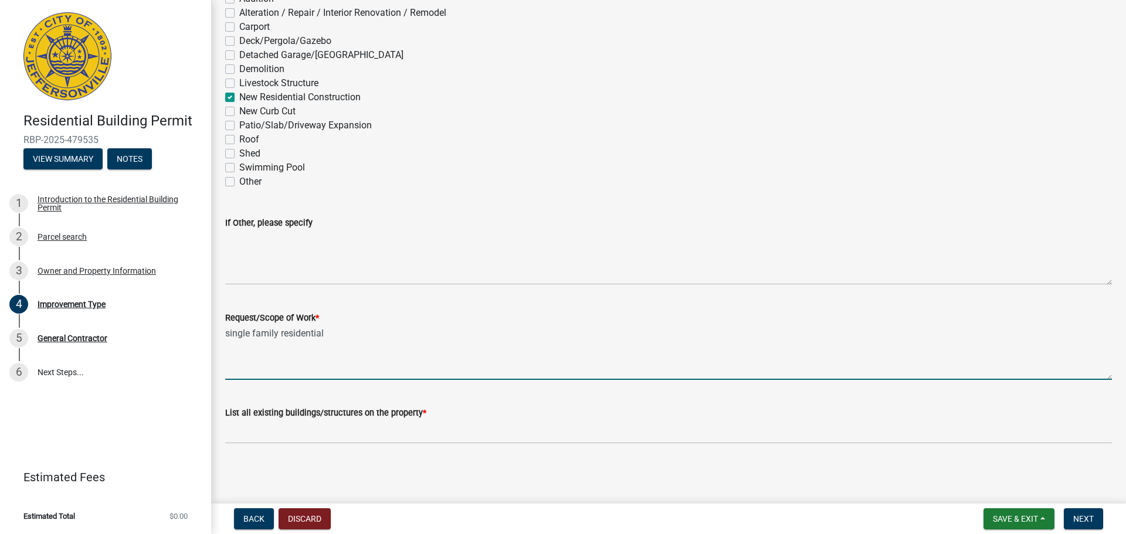
type textarea "single family residential"
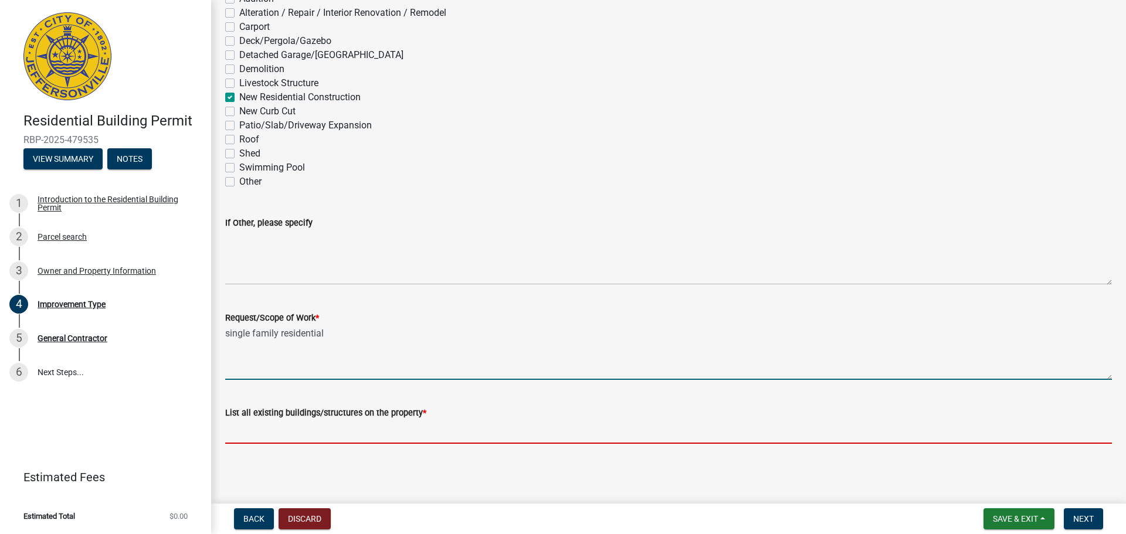
click at [296, 437] on input "List all existing buildings/structures on the property *" at bounding box center [668, 432] width 887 height 24
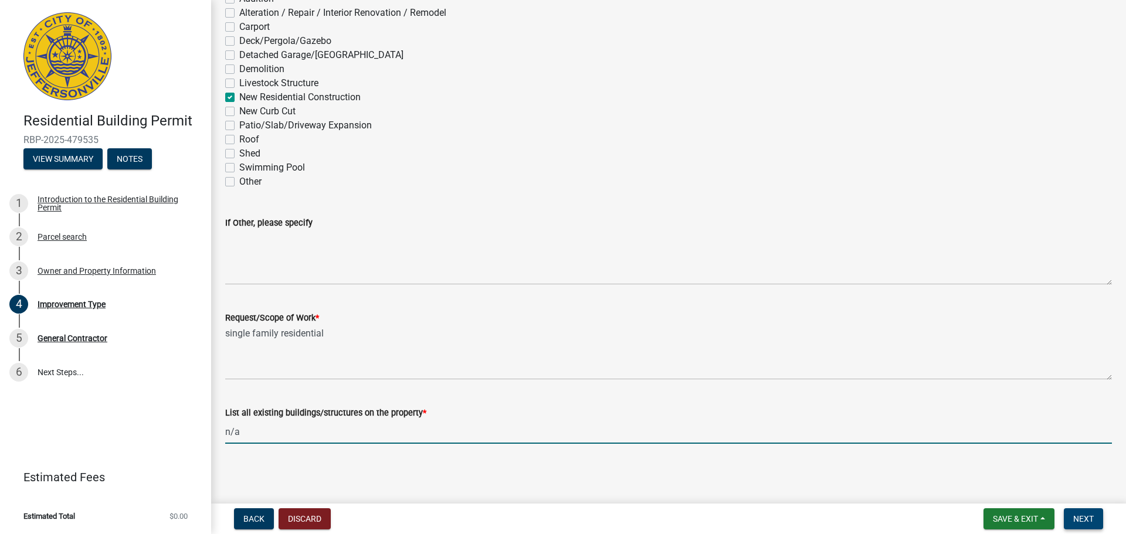
type input "n/a"
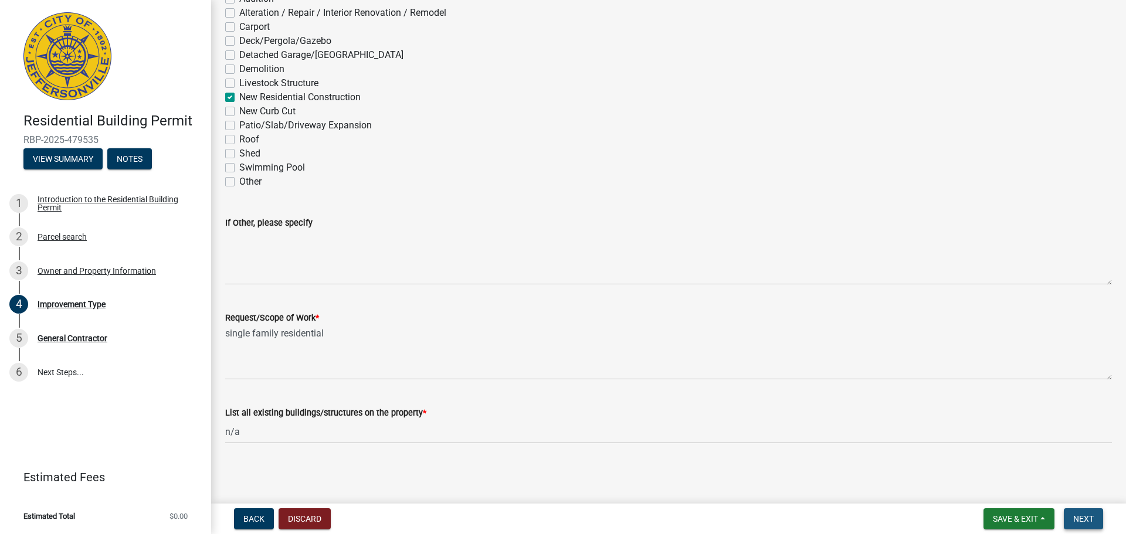
click at [1084, 519] on span "Next" at bounding box center [1083, 518] width 21 height 9
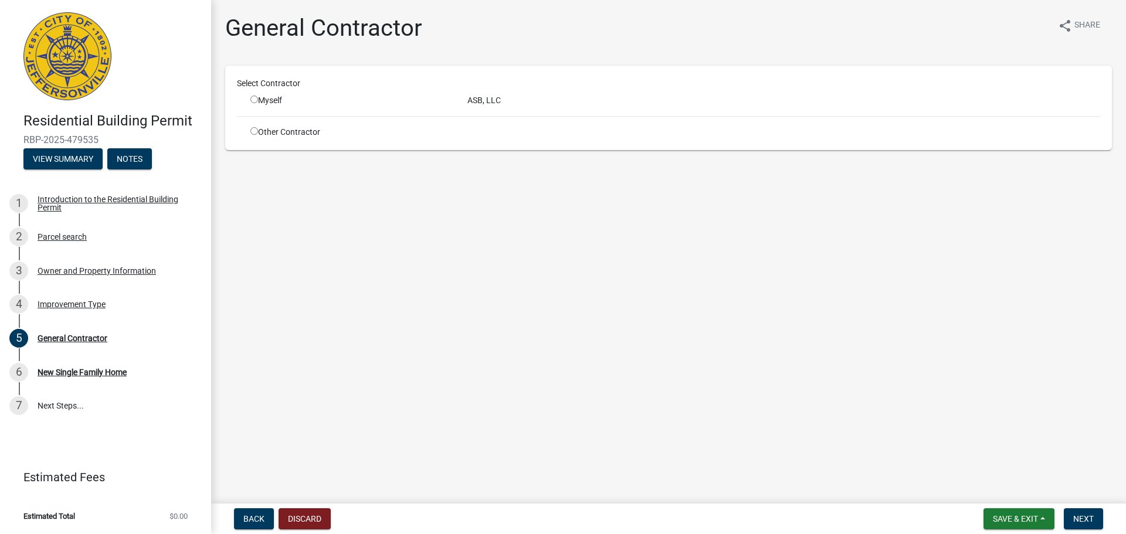
click at [252, 102] on input "radio" at bounding box center [254, 100] width 8 height 8
radio input "true"
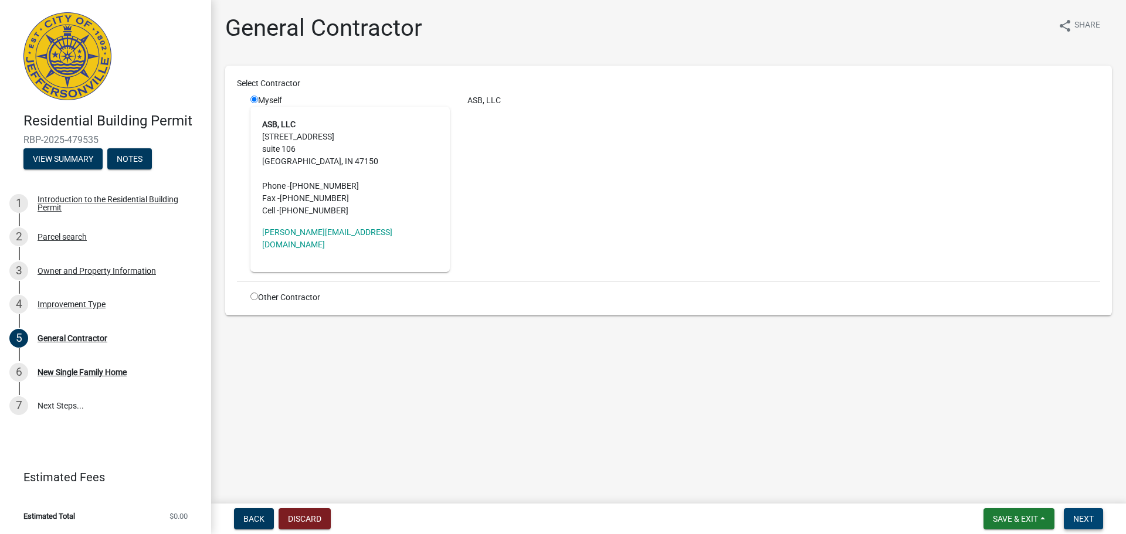
click at [1092, 516] on span "Next" at bounding box center [1083, 518] width 21 height 9
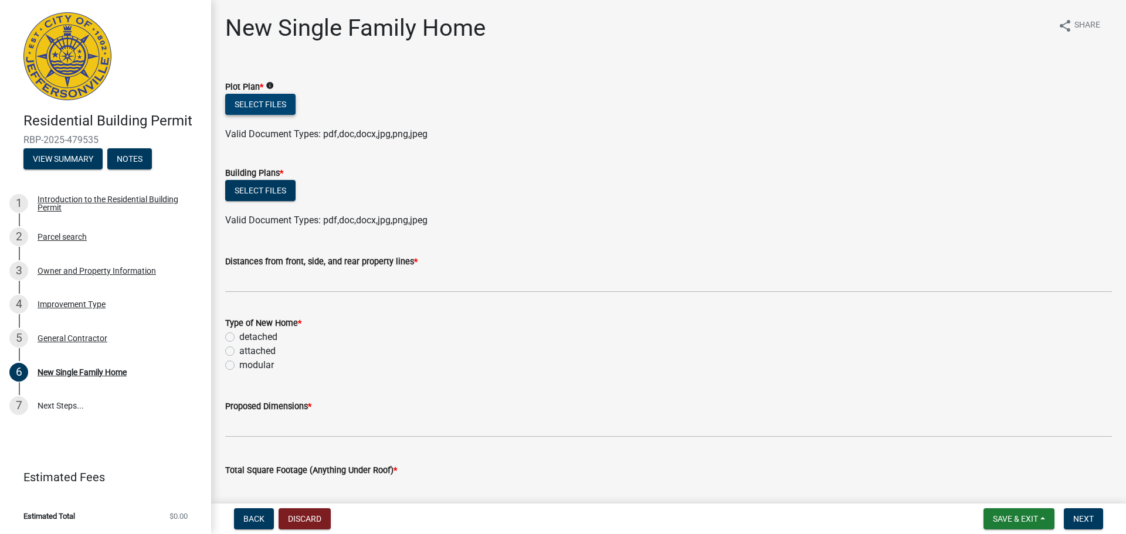
click at [269, 104] on button "Select files" at bounding box center [260, 104] width 70 height 21
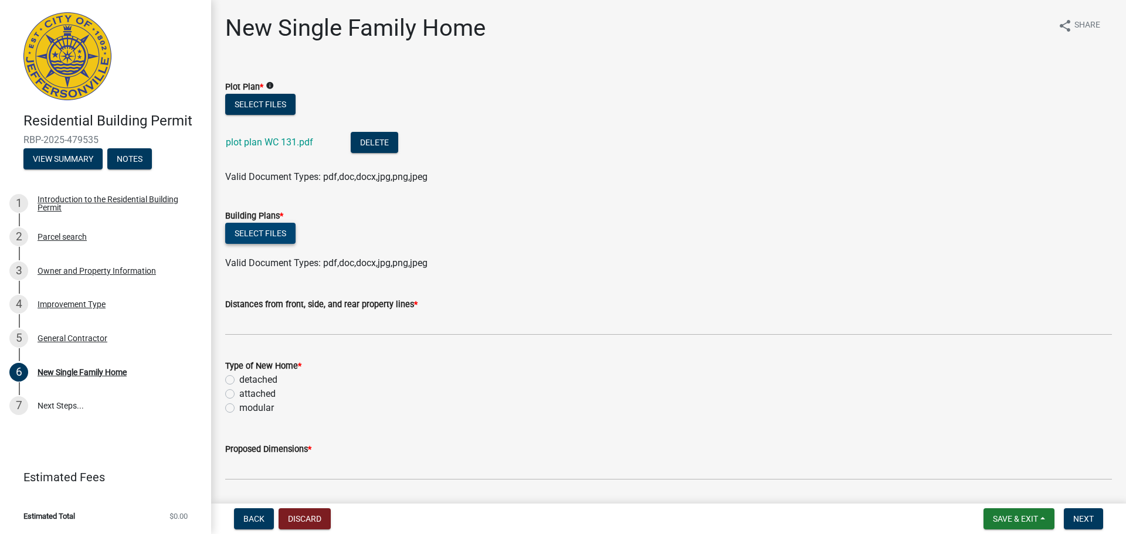
click at [254, 232] on button "Select files" at bounding box center [260, 233] width 70 height 21
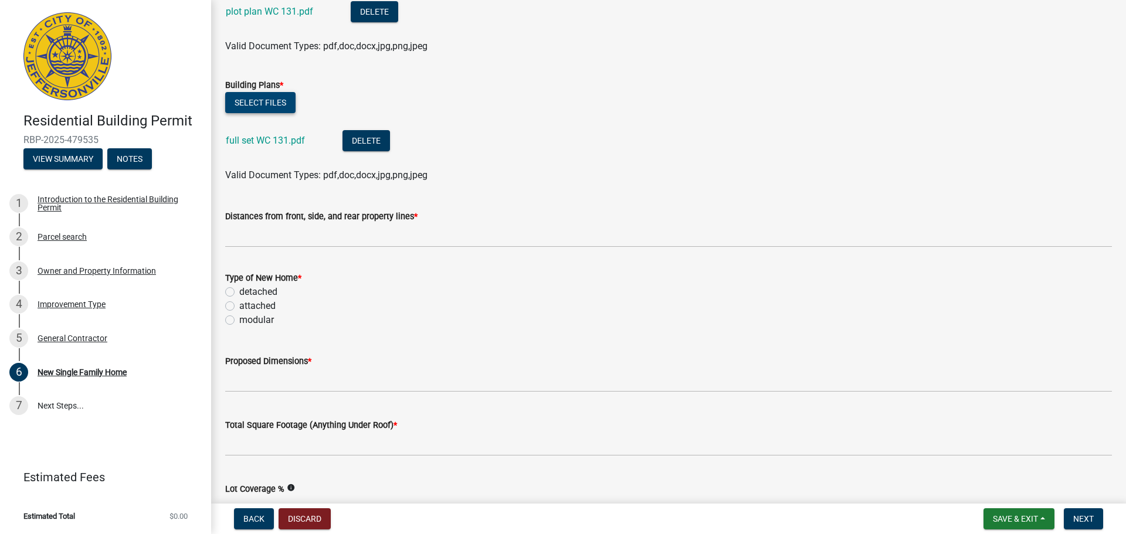
scroll to position [176, 0]
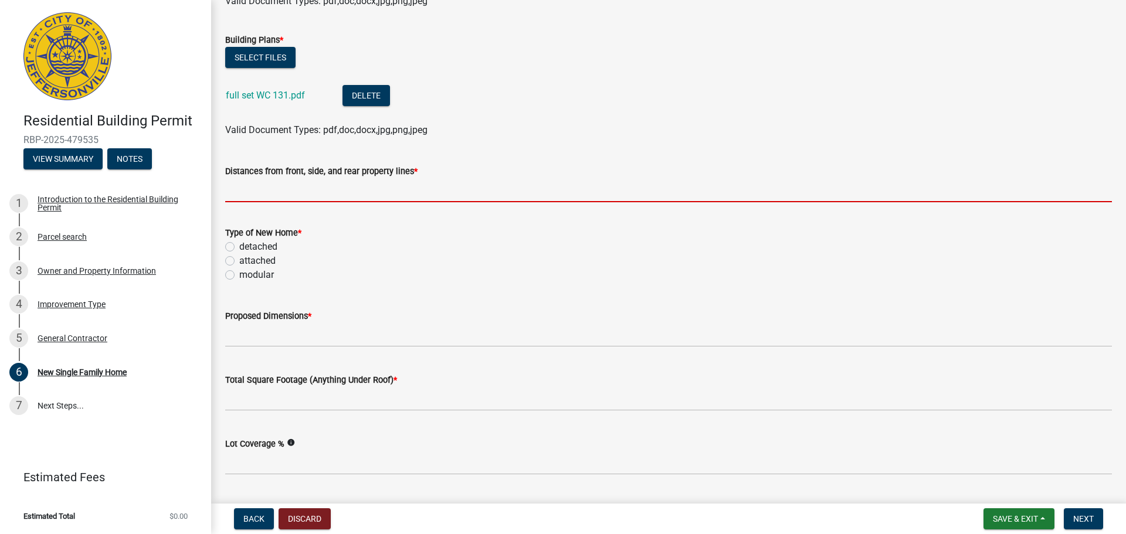
click at [296, 190] on input "Distances from front, side, and rear property lines *" at bounding box center [668, 190] width 887 height 24
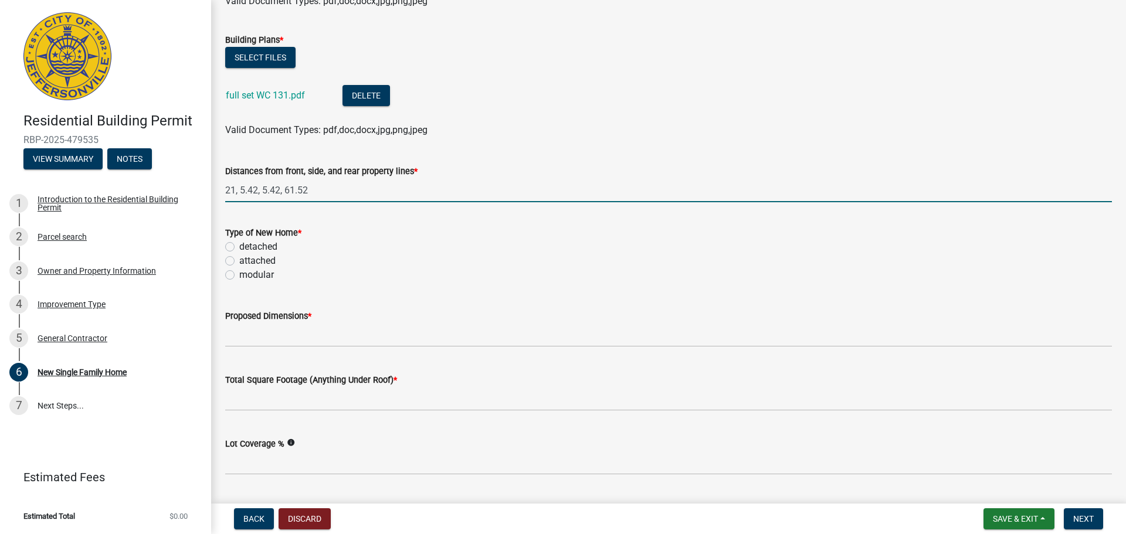
type input "21, 5.42, 5.42, 61.52"
click at [239, 262] on label "attached" at bounding box center [257, 261] width 36 height 14
click at [239, 262] on input "attached" at bounding box center [243, 258] width 8 height 8
radio input "true"
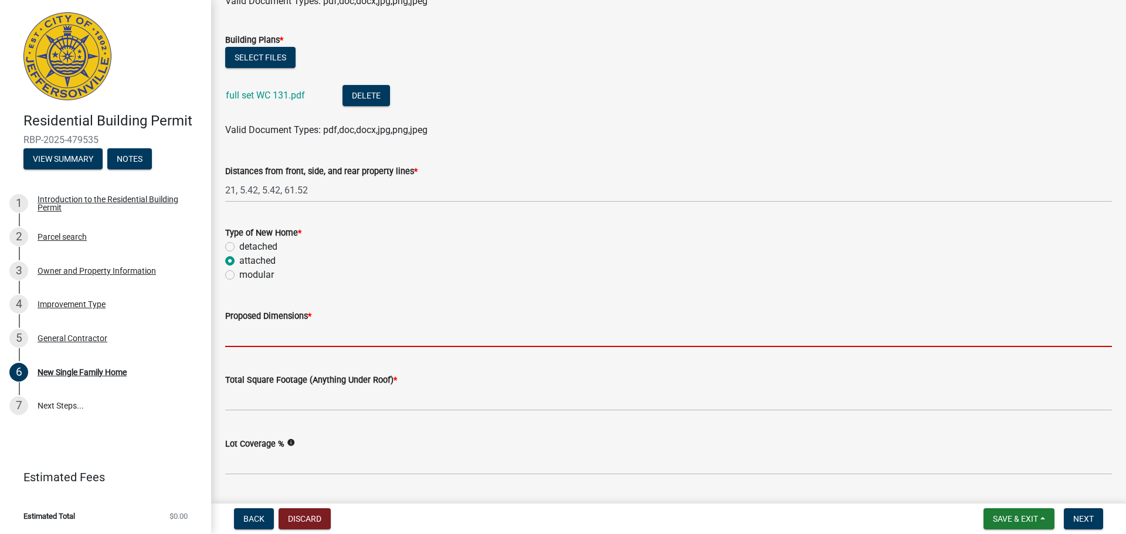
click at [237, 337] on input "Proposed Dimensions *" at bounding box center [668, 335] width 887 height 24
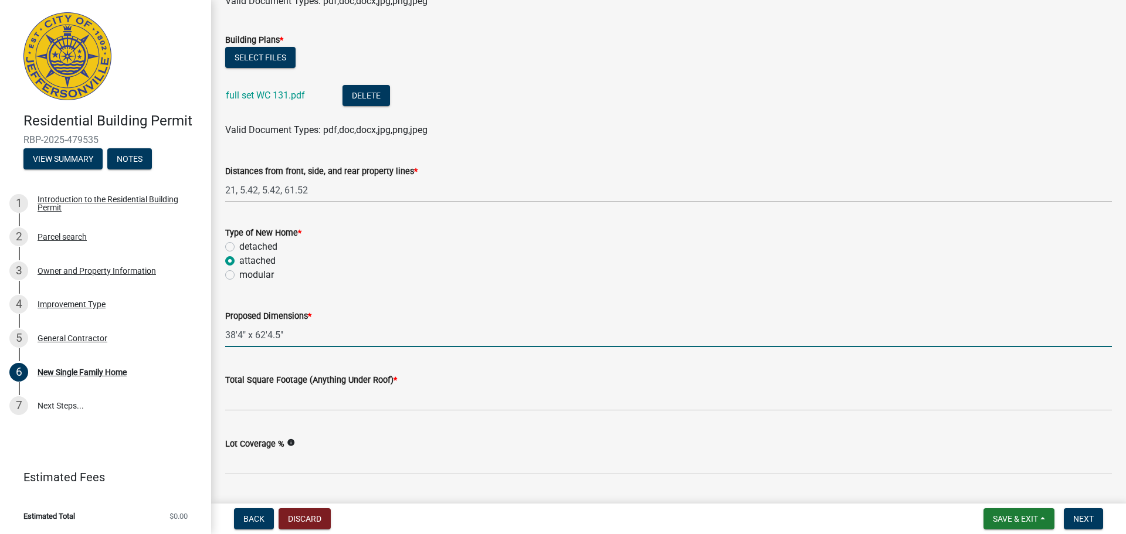
type input "38'4" x 62'4.5""
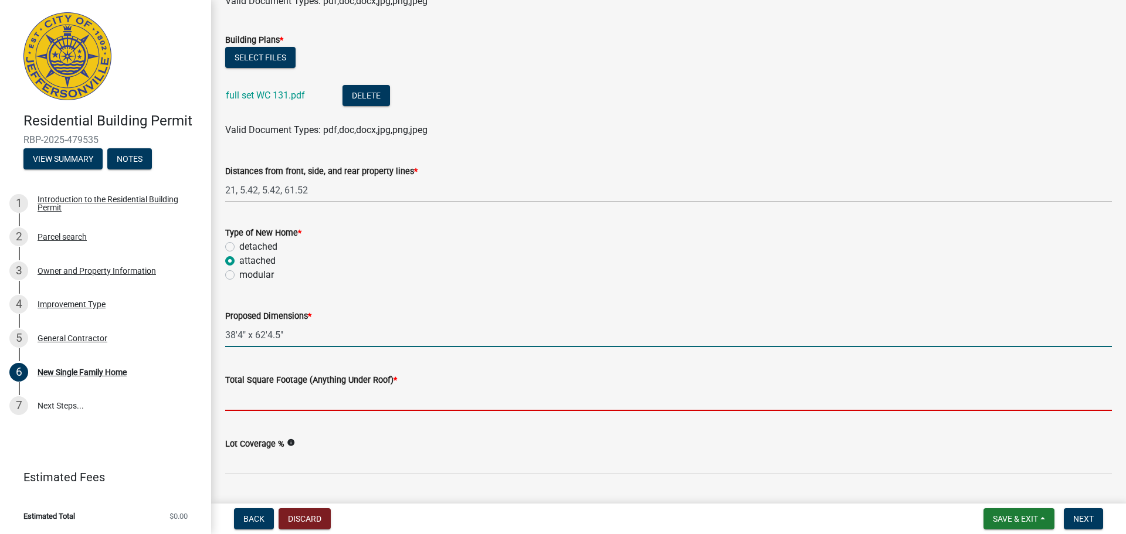
click at [275, 402] on input "Total Square Footage (Anything Under Roof) *" at bounding box center [668, 399] width 887 height 24
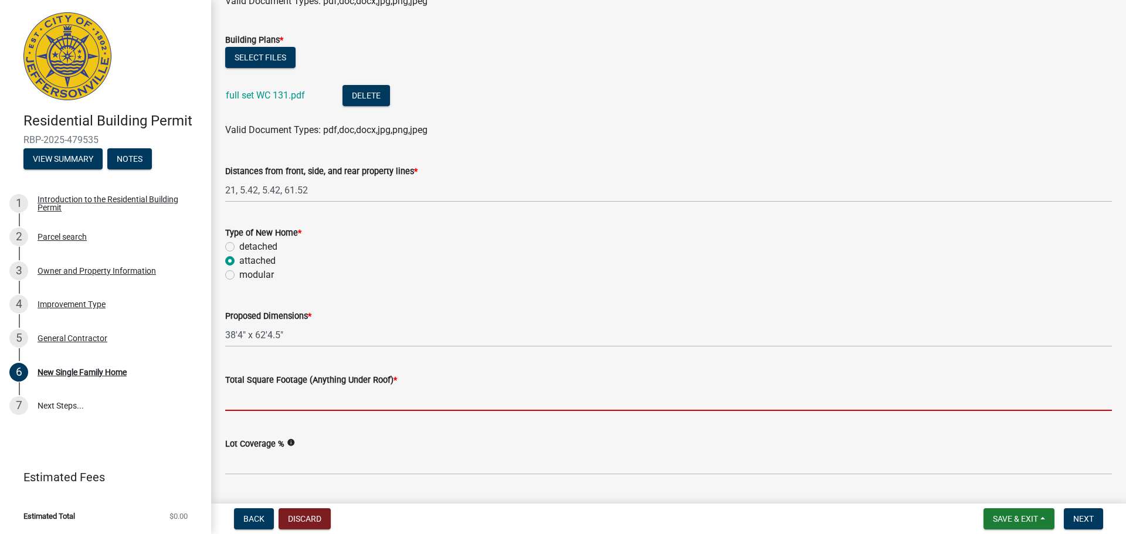
click at [276, 402] on input "Total Square Footage (Anything Under Roof) *" at bounding box center [668, 399] width 887 height 24
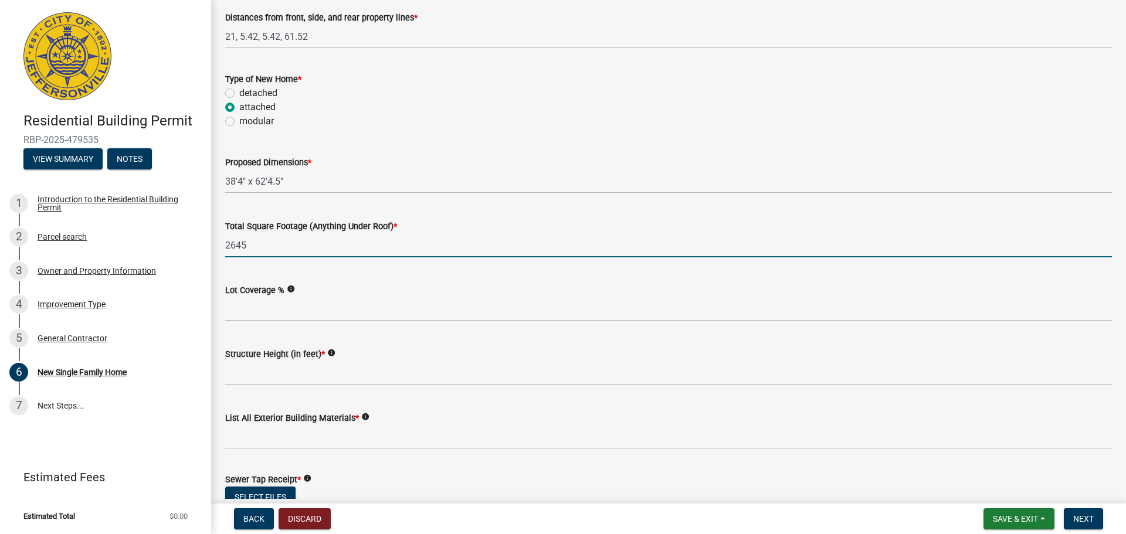
scroll to position [352, 0]
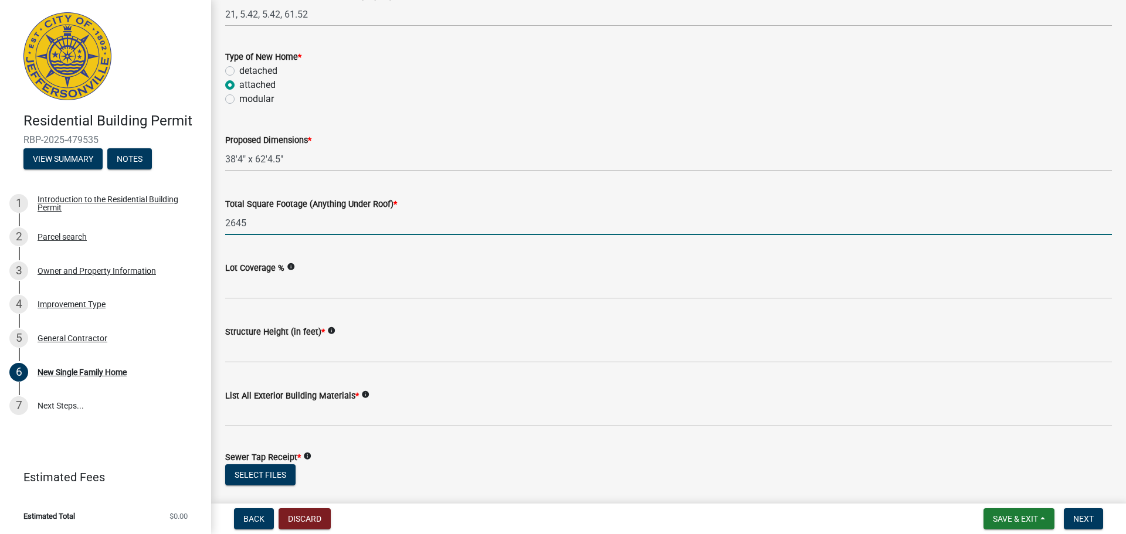
type input "2645"
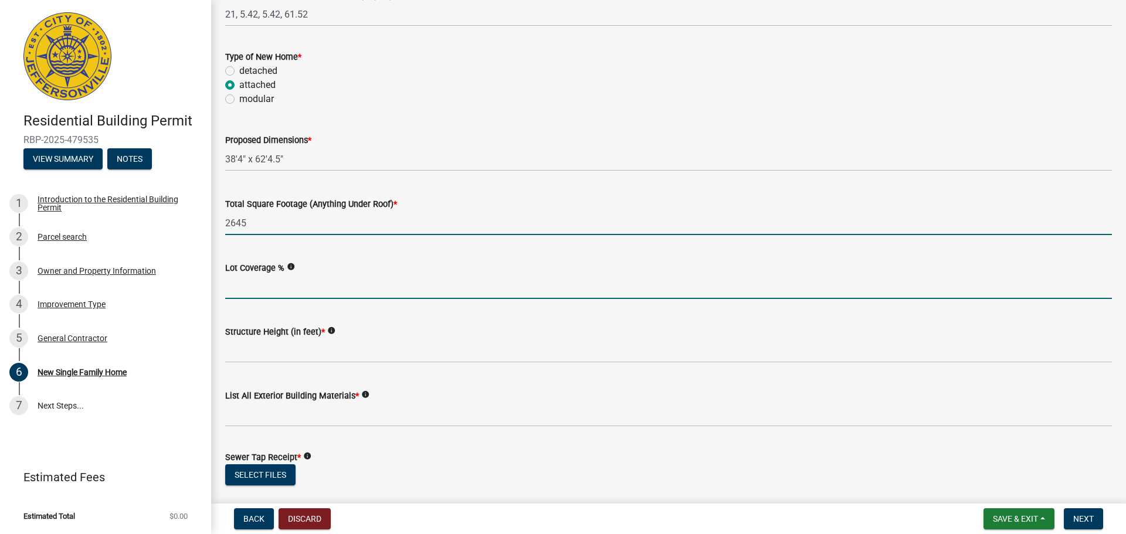
click at [257, 293] on input "Lot Coverage %" at bounding box center [668, 287] width 887 height 24
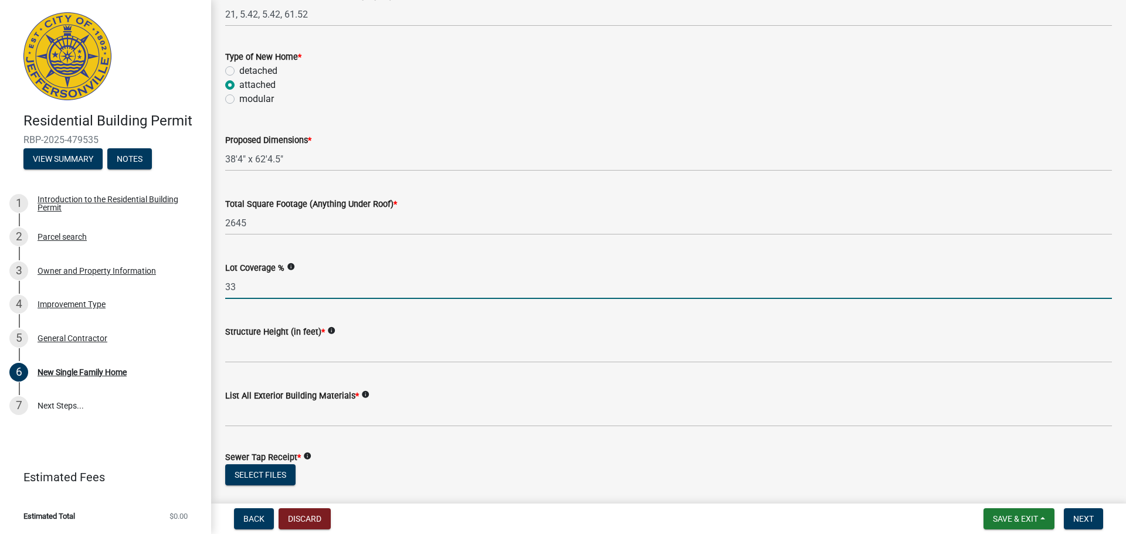
type input "33"
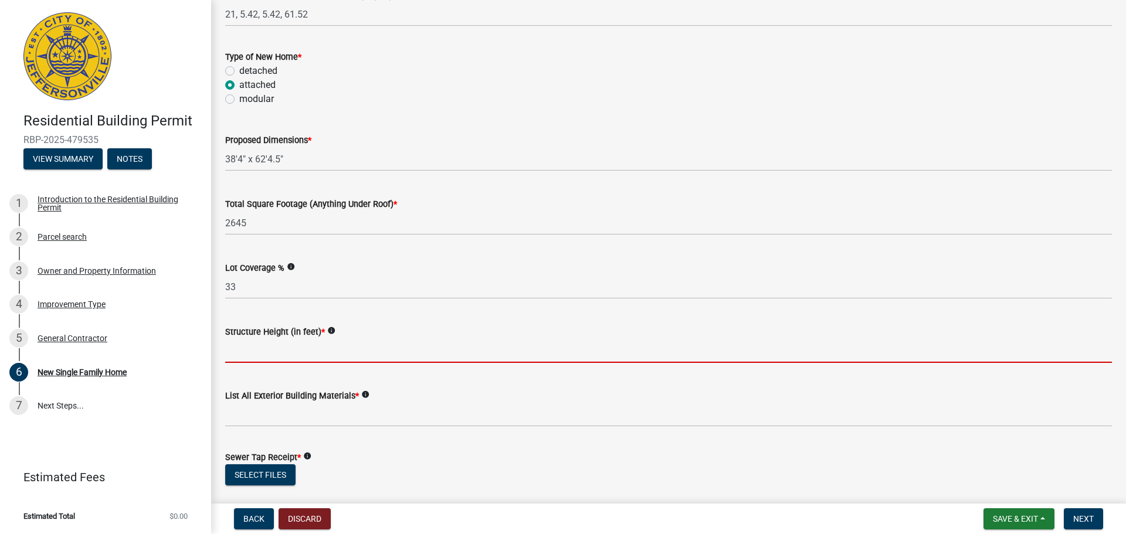
click at [316, 354] on input "Structure Height (in feet) *" at bounding box center [668, 351] width 887 height 24
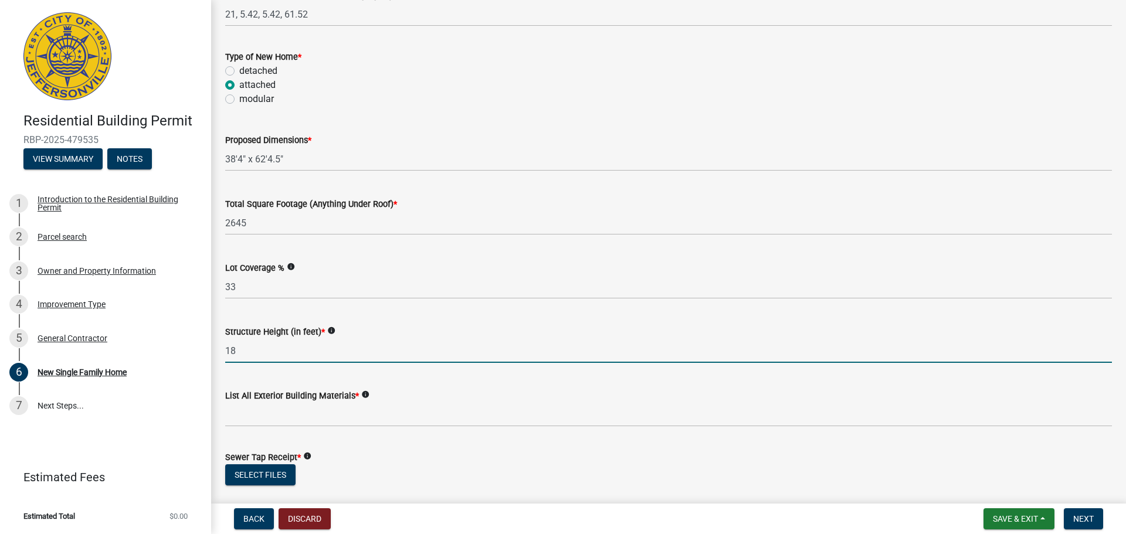
type input "18"
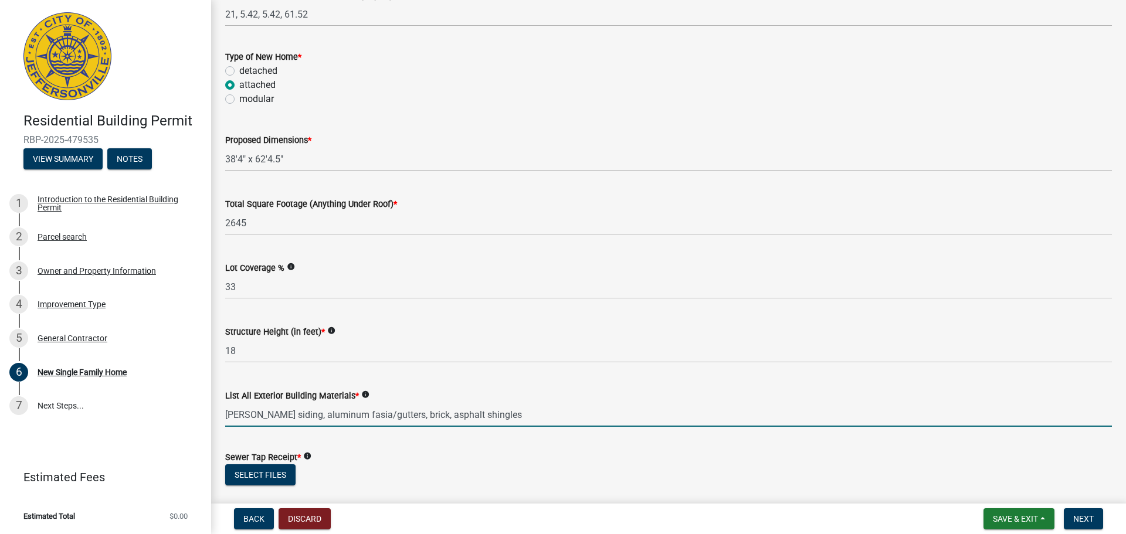
click at [231, 420] on input "[PERSON_NAME] siding, aluminum fasia/gutters, brick, asphalt shingles" at bounding box center [668, 415] width 887 height 24
click at [235, 418] on input "[PERSON_NAME] siding, aluminum fasia/gutters, brick, asphalt shingles" at bounding box center [668, 415] width 887 height 24
click at [241, 416] on input "[PERSON_NAME] siding, aluminum fasia/gutters, brick, asphalt shingles" at bounding box center [668, 415] width 887 height 24
click at [240, 416] on input "[PERSON_NAME] siding, aluminum fasia/gutters, brick, asphalt shingles" at bounding box center [668, 415] width 887 height 24
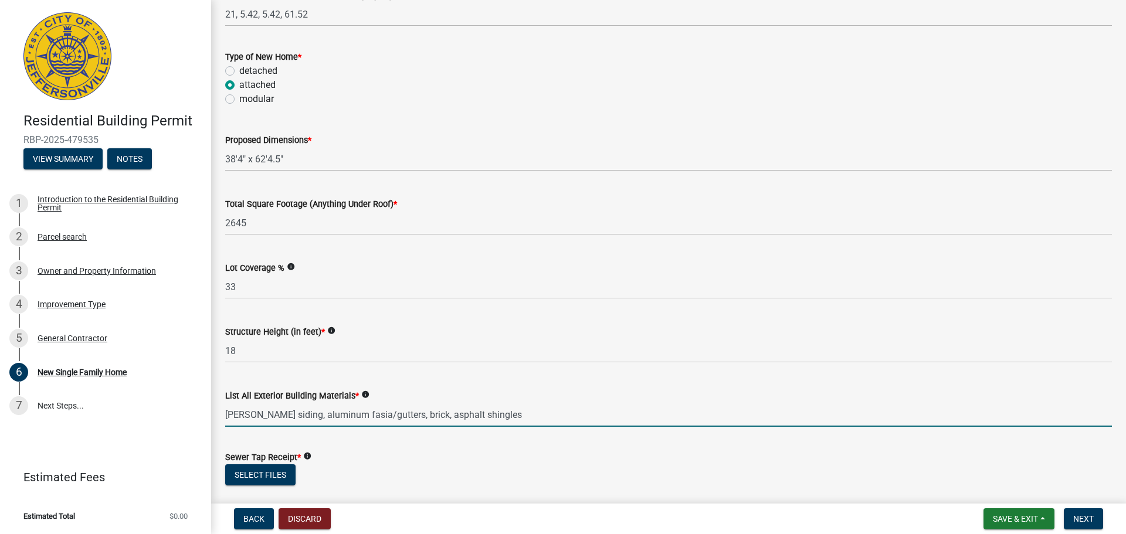
drag, startPoint x: 240, startPoint y: 416, endPoint x: 231, endPoint y: 416, distance: 8.8
click at [231, 416] on input "[PERSON_NAME] siding, aluminum fasia/gutters, brick, asphalt shingles" at bounding box center [668, 415] width 887 height 24
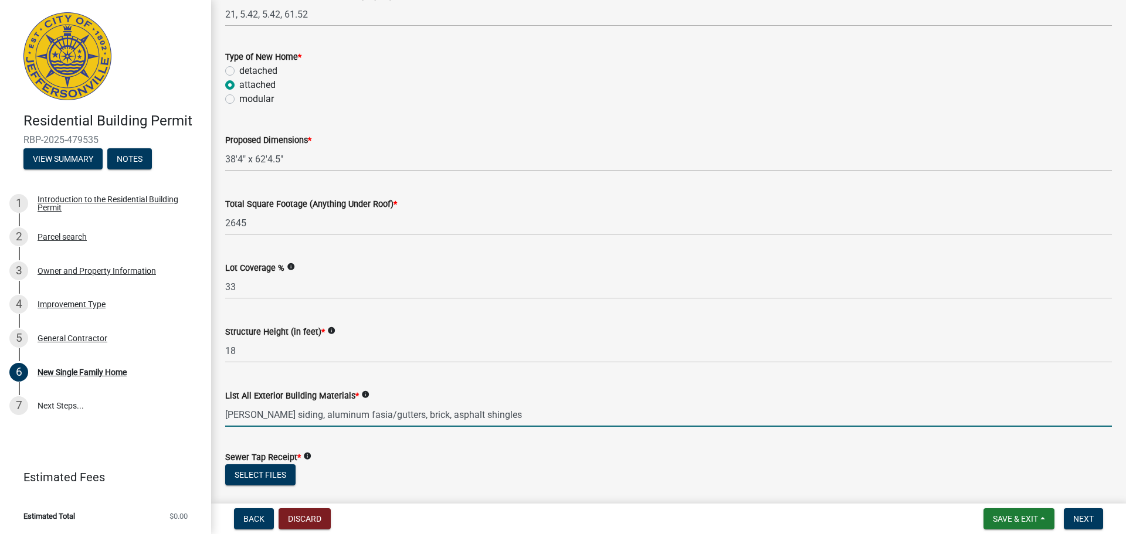
click at [231, 416] on input "[PERSON_NAME] siding, aluminum fasia/gutters, brick, asphalt shingles" at bounding box center [668, 415] width 887 height 24
click at [236, 415] on input "[PERSON_NAME] siding, aluminum fasia/gutters, brick, asphalt shingles" at bounding box center [668, 415] width 887 height 24
click at [239, 419] on input "[PERSON_NAME] siding, aluminum fasia/gutters, brick, asphalt shingles" at bounding box center [668, 415] width 887 height 24
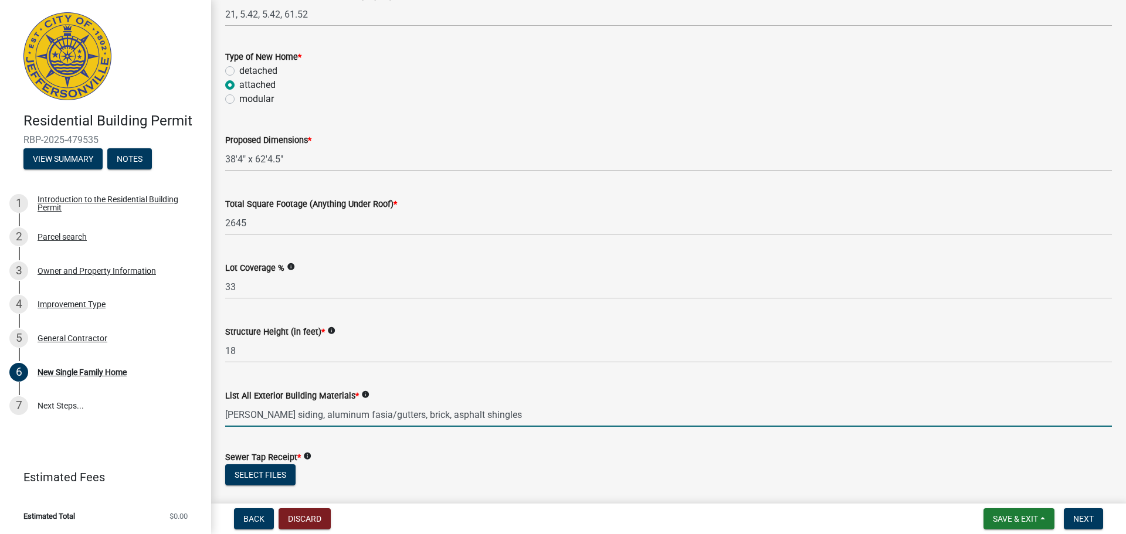
click at [229, 414] on input "[PERSON_NAME] siding, aluminum fasia/gutters, brick, asphalt shingles" at bounding box center [668, 415] width 887 height 24
click at [341, 416] on input "[PERSON_NAME] siding, aluminum fasia/gutters, brick, asphalt shingles" at bounding box center [668, 415] width 887 height 24
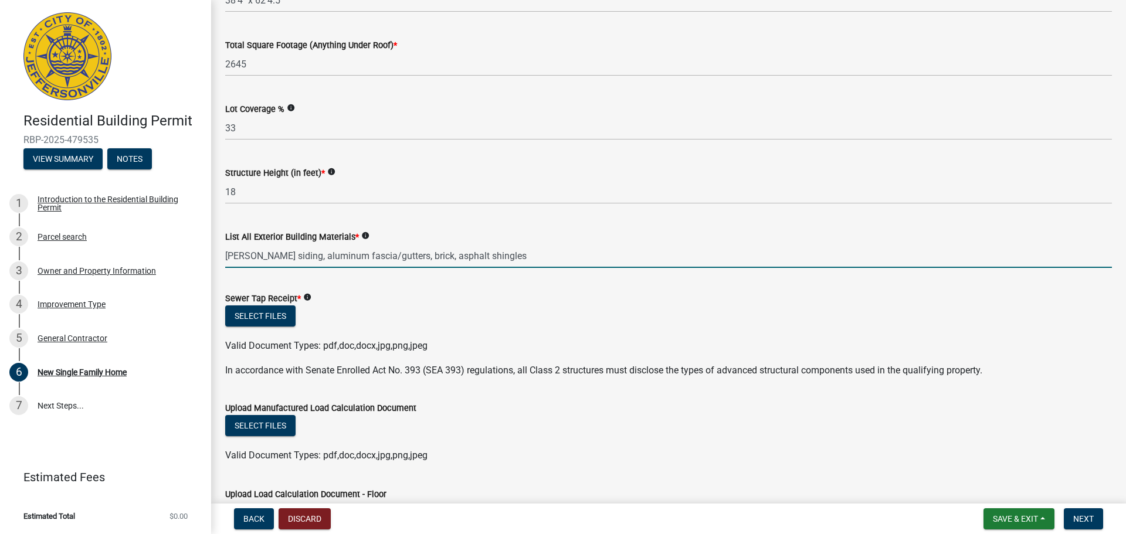
scroll to position [528, 0]
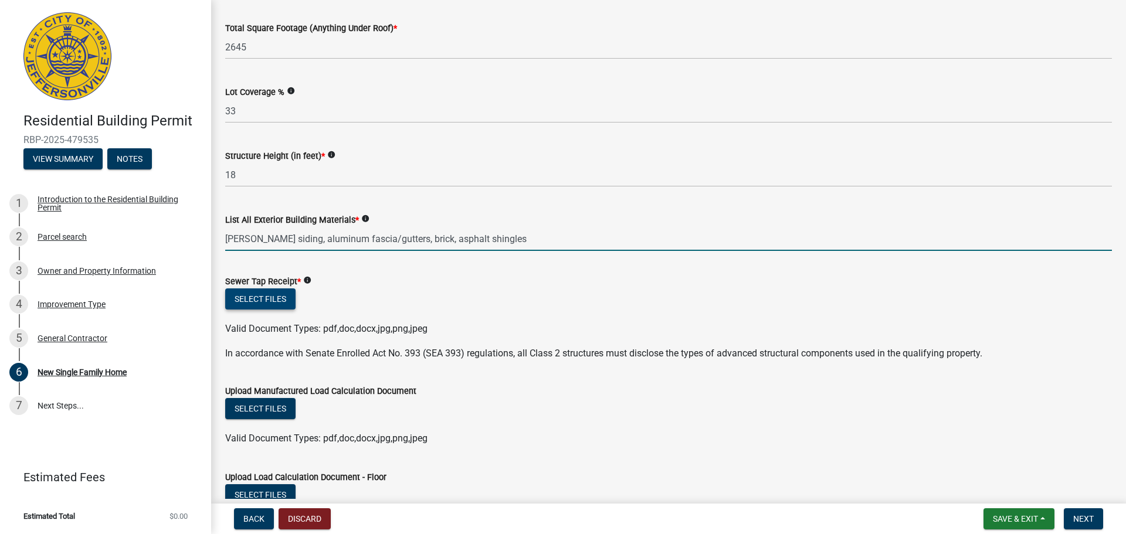
type input "[PERSON_NAME] siding, aluminum fascia/gutters, brick, asphalt shingles"
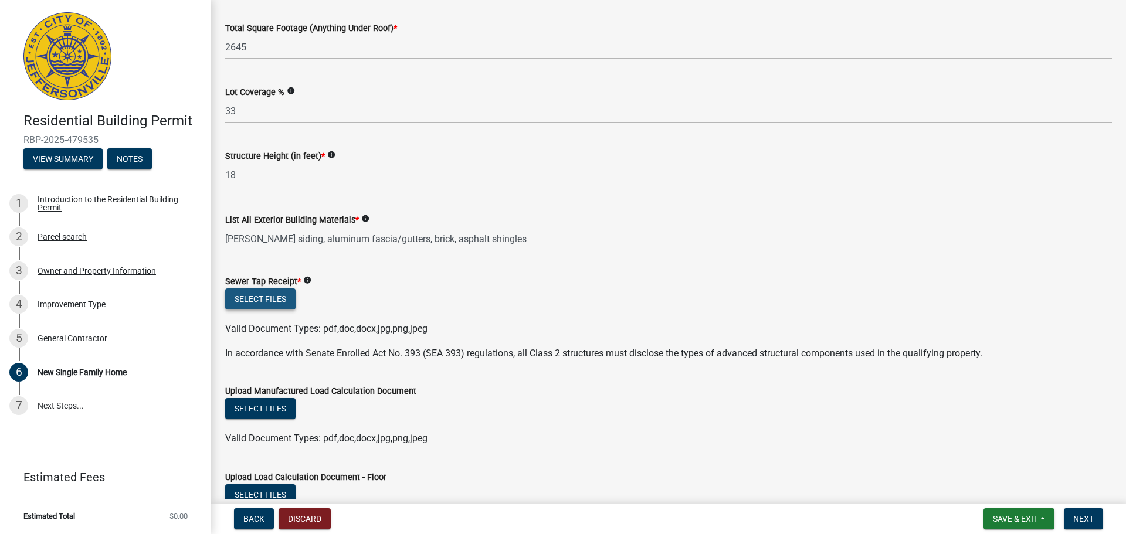
click at [266, 302] on button "Select files" at bounding box center [260, 299] width 70 height 21
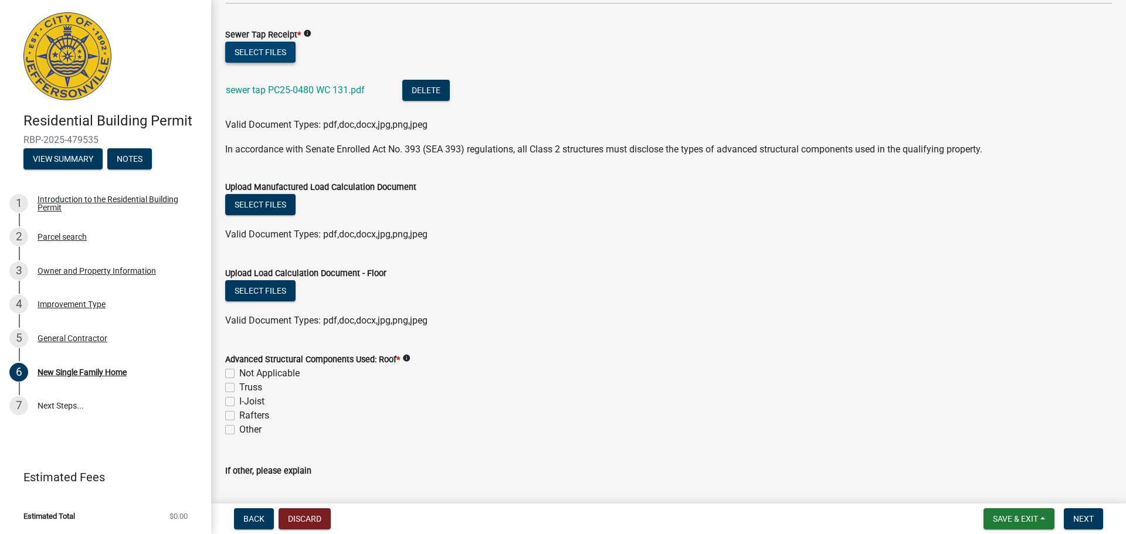
scroll to position [821, 0]
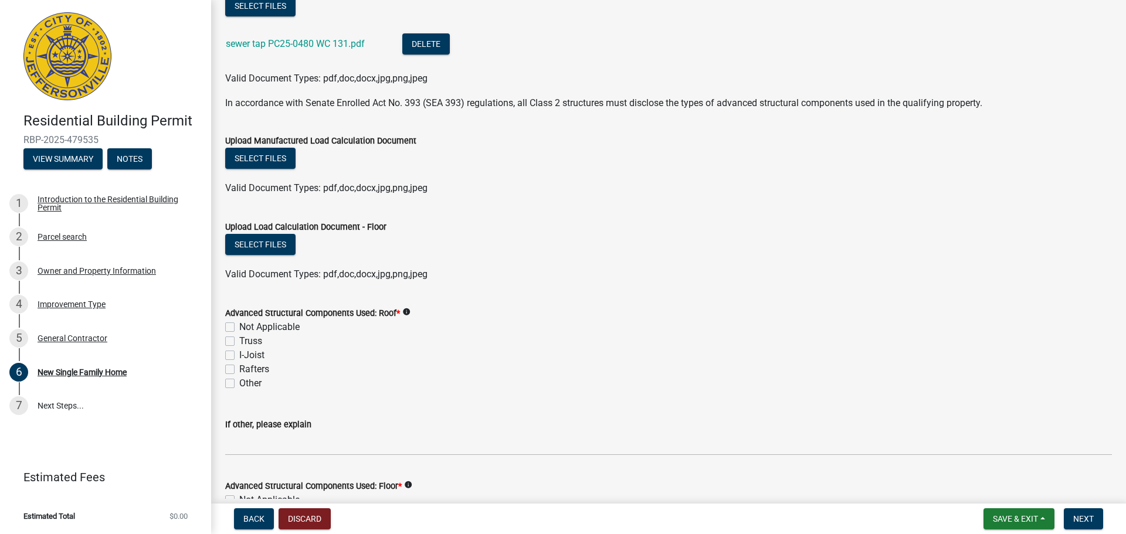
click at [239, 373] on label "Rafters" at bounding box center [254, 370] width 30 height 14
click at [239, 370] on input "Rafters" at bounding box center [243, 367] width 8 height 8
checkbox input "true"
checkbox input "false"
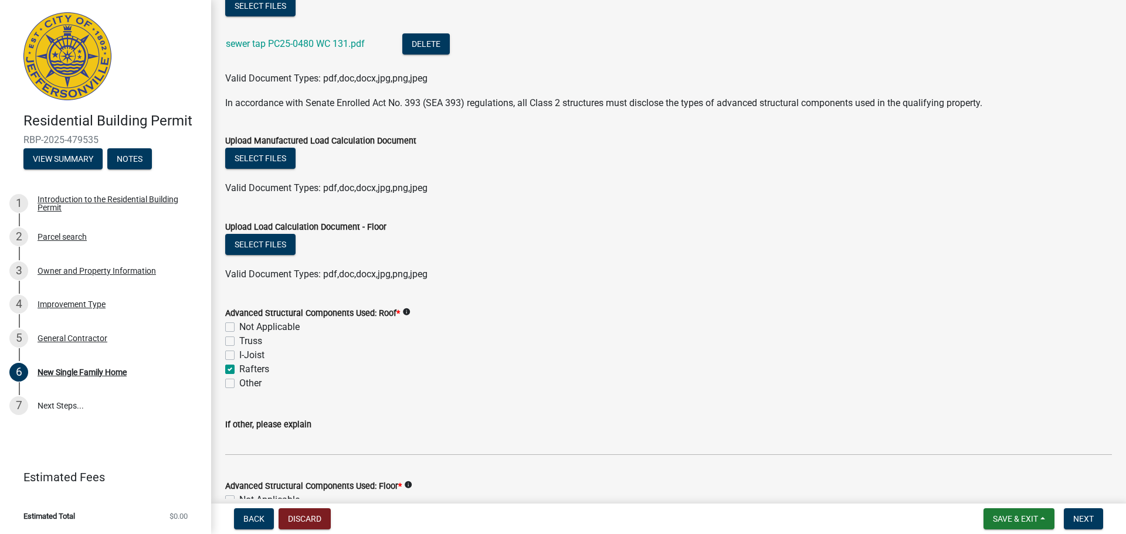
checkbox input "false"
checkbox input "true"
checkbox input "false"
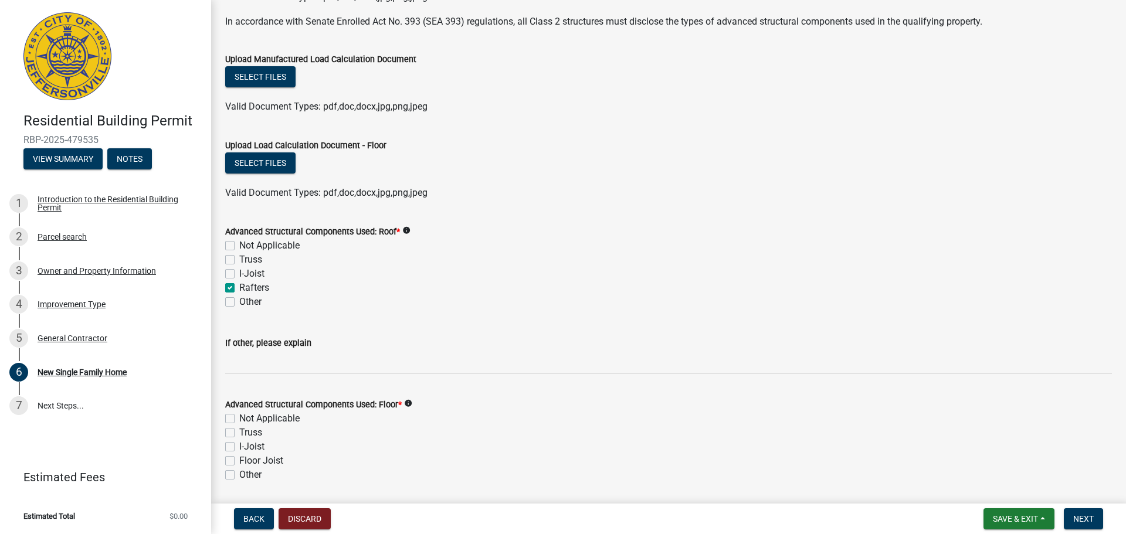
scroll to position [997, 0]
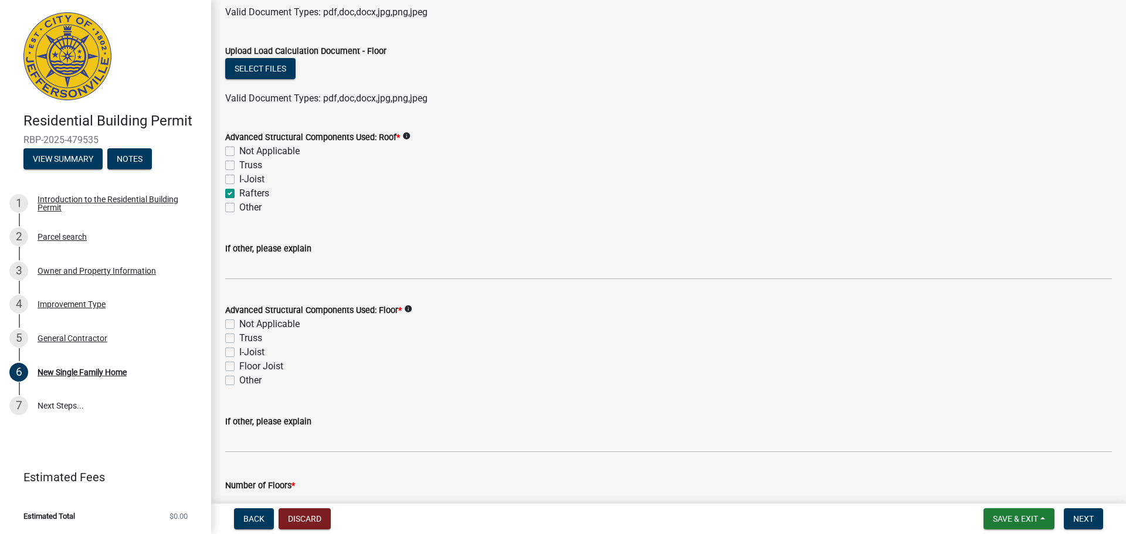
click at [239, 354] on label "I-Joist" at bounding box center [251, 353] width 25 height 14
click at [239, 353] on input "I-Joist" at bounding box center [243, 350] width 8 height 8
checkbox input "true"
checkbox input "false"
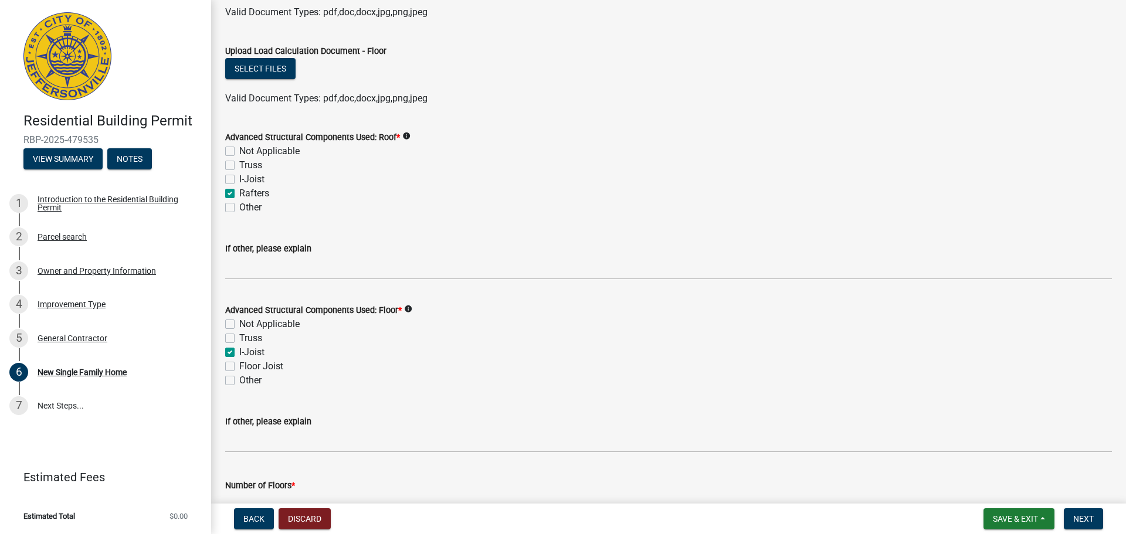
checkbox input "true"
checkbox input "false"
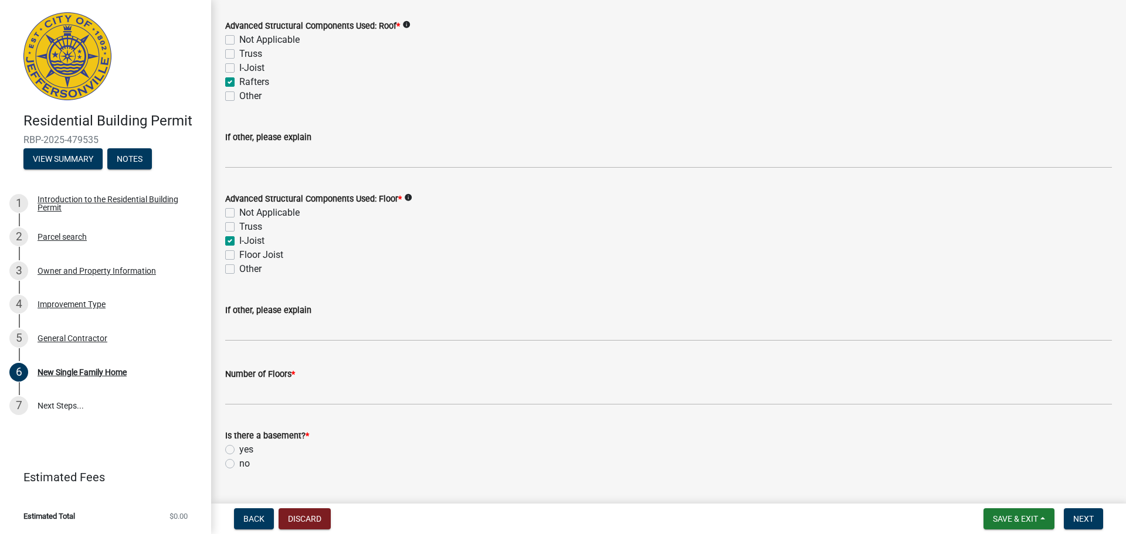
scroll to position [1115, 0]
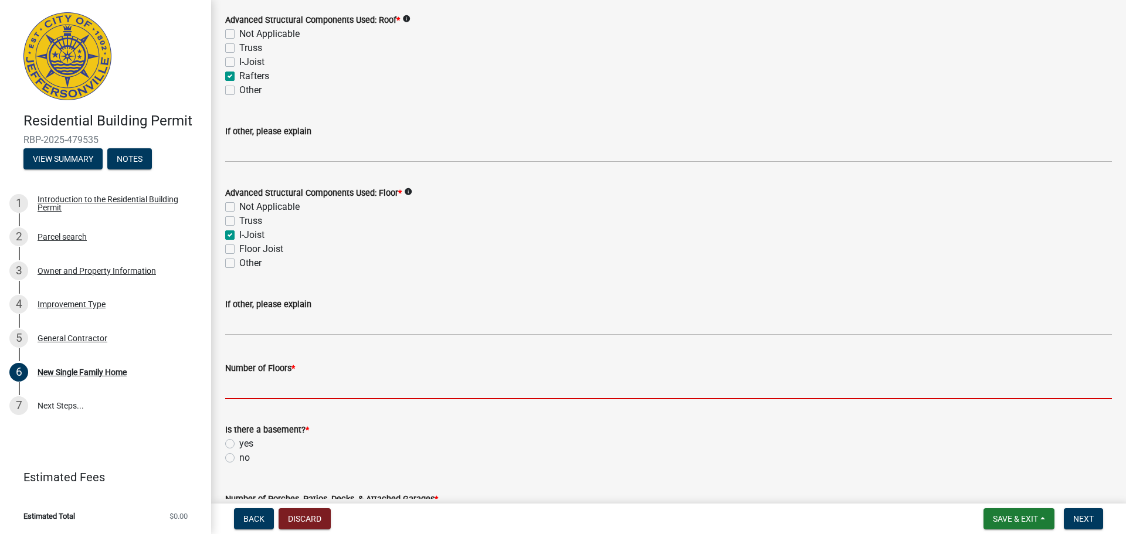
click at [296, 388] on input "Number of Floors *" at bounding box center [668, 387] width 887 height 24
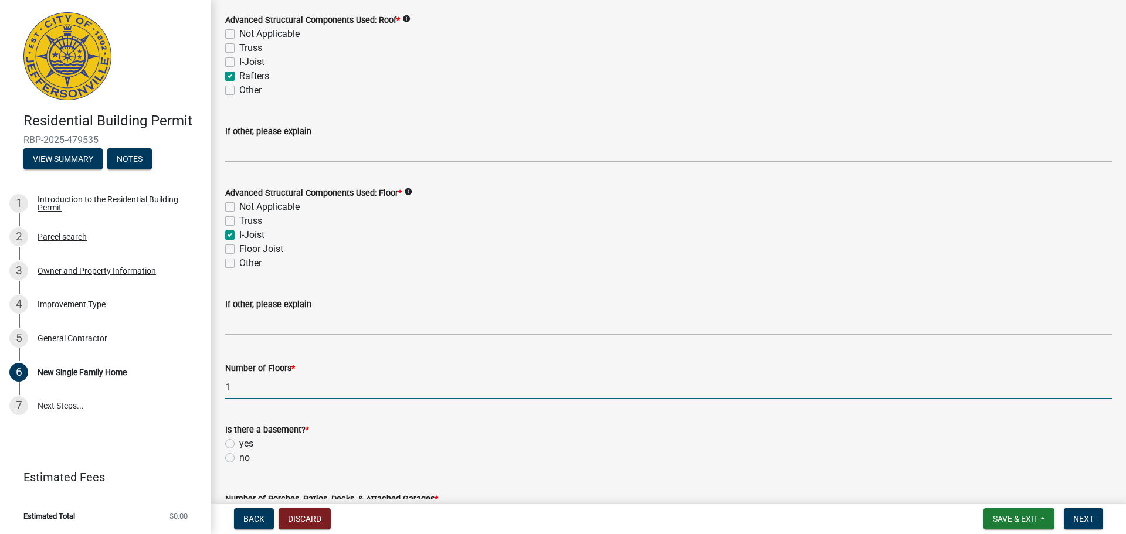
type input "1"
click at [239, 444] on label "yes" at bounding box center [246, 444] width 14 height 14
click at [239, 444] on input "yes" at bounding box center [243, 441] width 8 height 8
radio input "true"
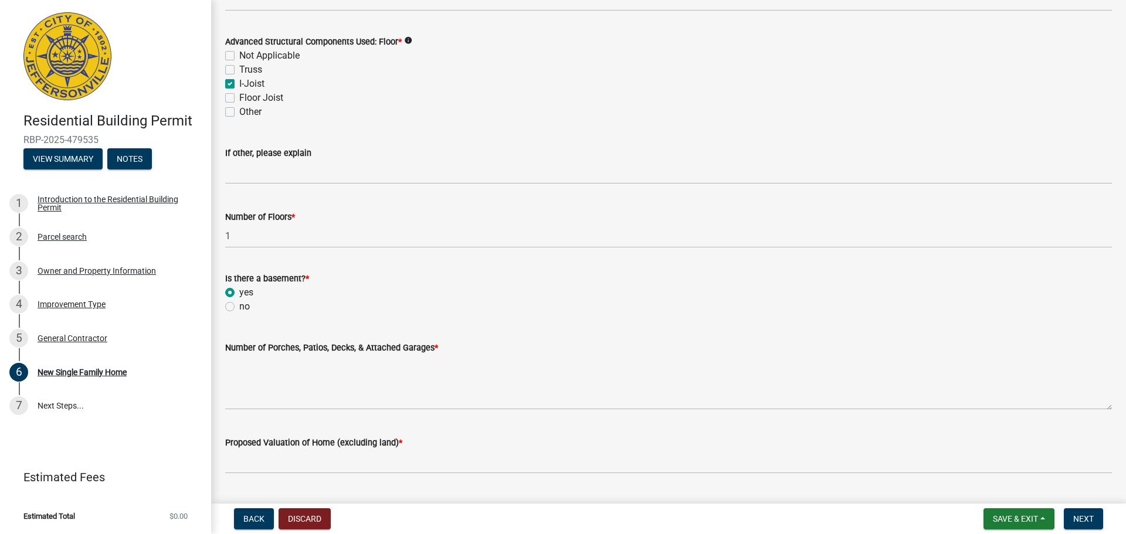
scroll to position [1291, 0]
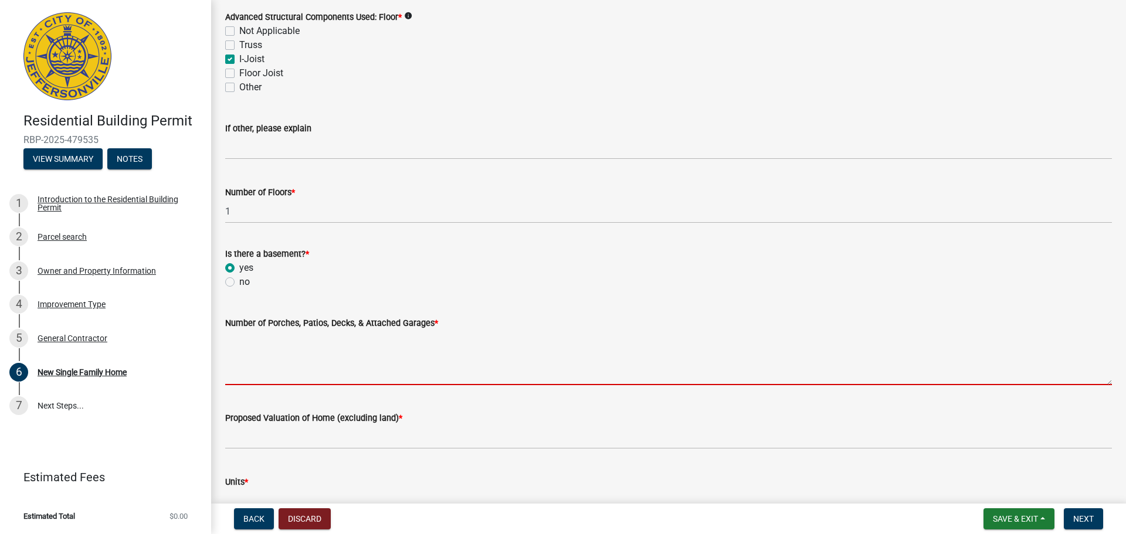
click at [315, 363] on textarea "Number of Porches, Patios, Decks, & Attached Garages *" at bounding box center [668, 357] width 887 height 55
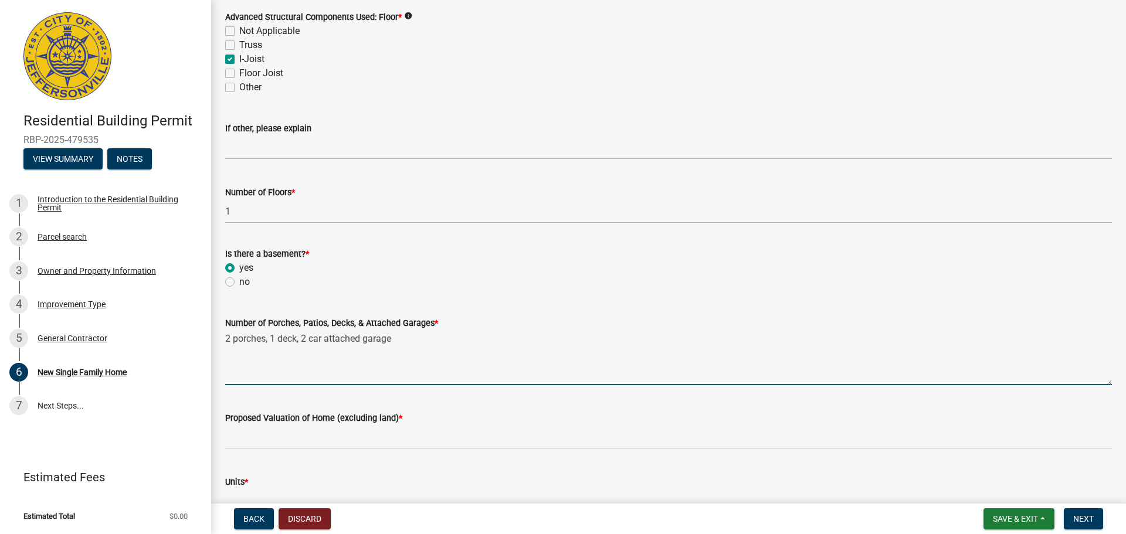
click at [231, 338] on textarea "2 porches, 1 deck, 2 car attached garage" at bounding box center [668, 357] width 887 height 55
click at [293, 338] on textarea "1 patio, 1porches, 1 deck, 2 car attached garage" at bounding box center [668, 357] width 887 height 55
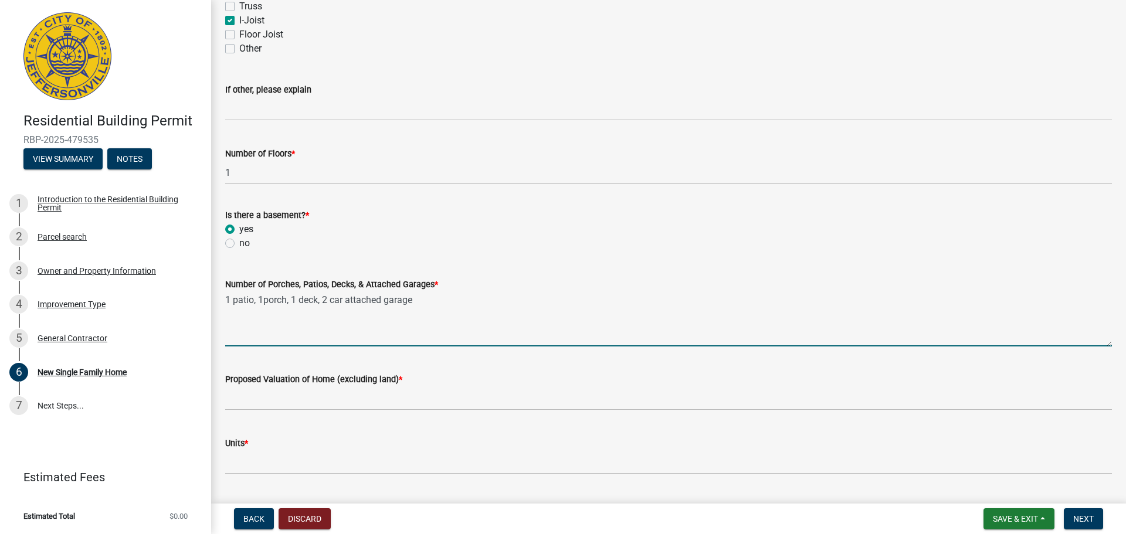
scroll to position [1349, 0]
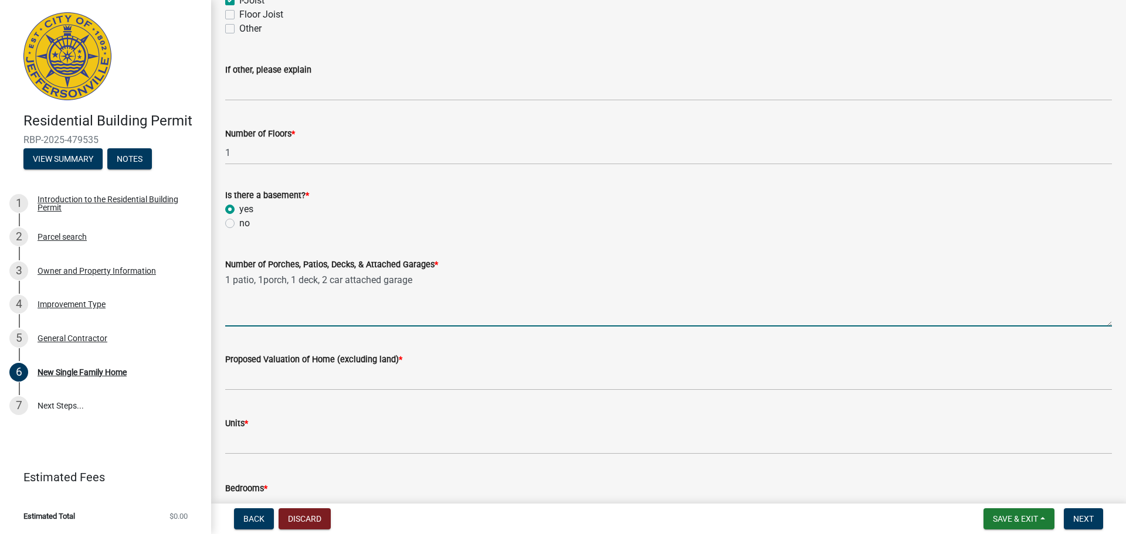
type textarea "1 patio, 1porch, 1 deck, 2 car attached garage"
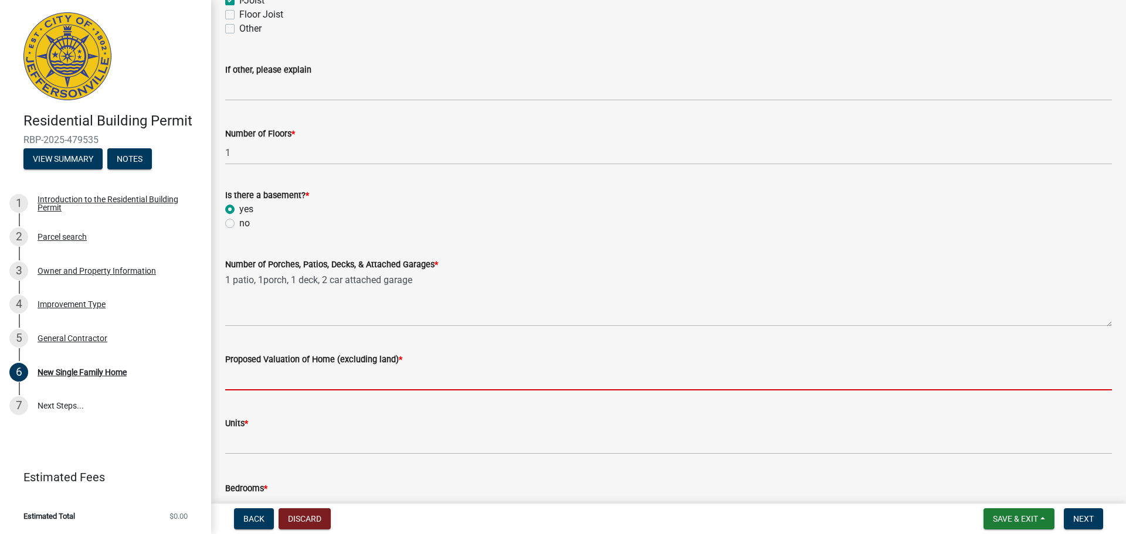
click at [276, 375] on input "Proposed Valuation of Home (excluding land) *" at bounding box center [668, 379] width 887 height 24
click at [265, 379] on input "Proposed Valuation of Home (excluding land) *" at bounding box center [668, 379] width 887 height 24
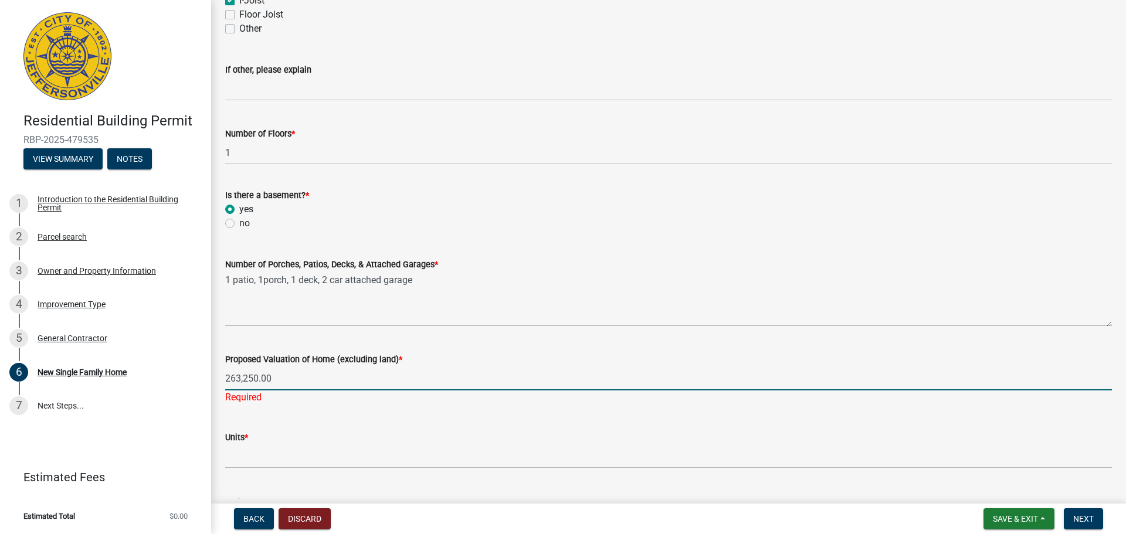
type input "263,250.00"
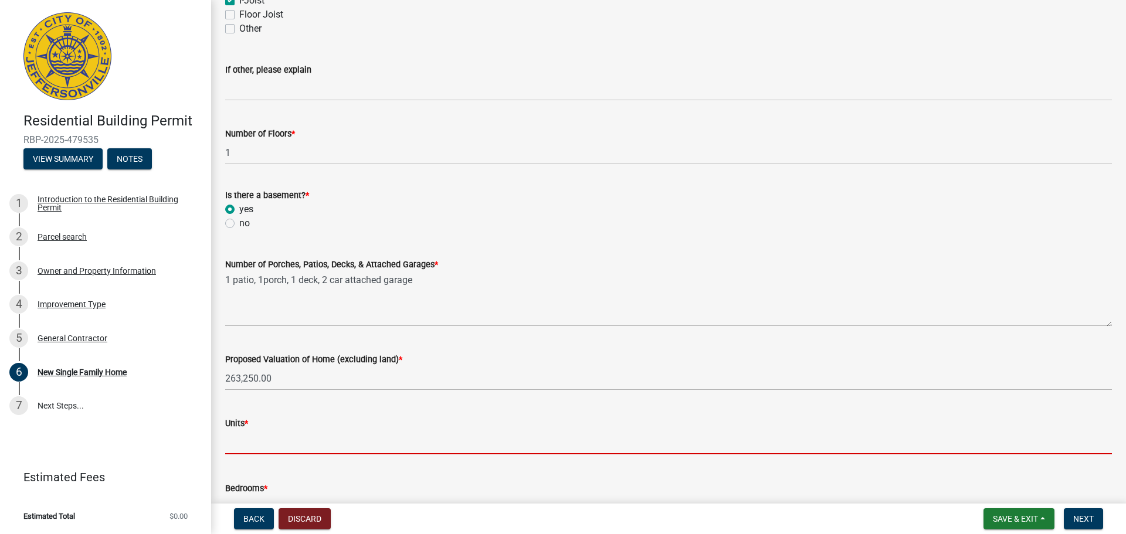
click at [255, 452] on input "text" at bounding box center [668, 443] width 887 height 24
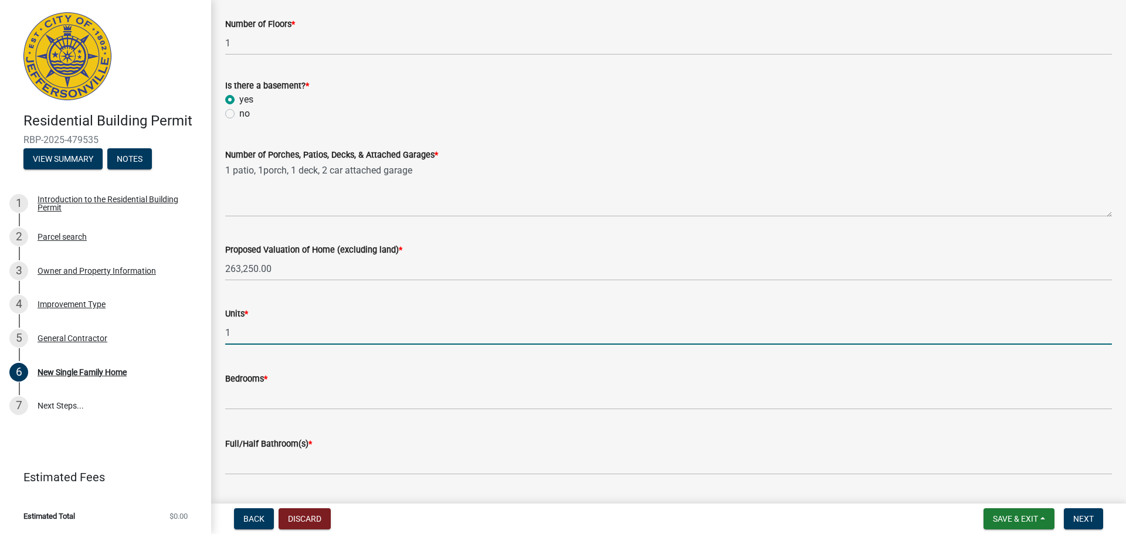
scroll to position [1466, 0]
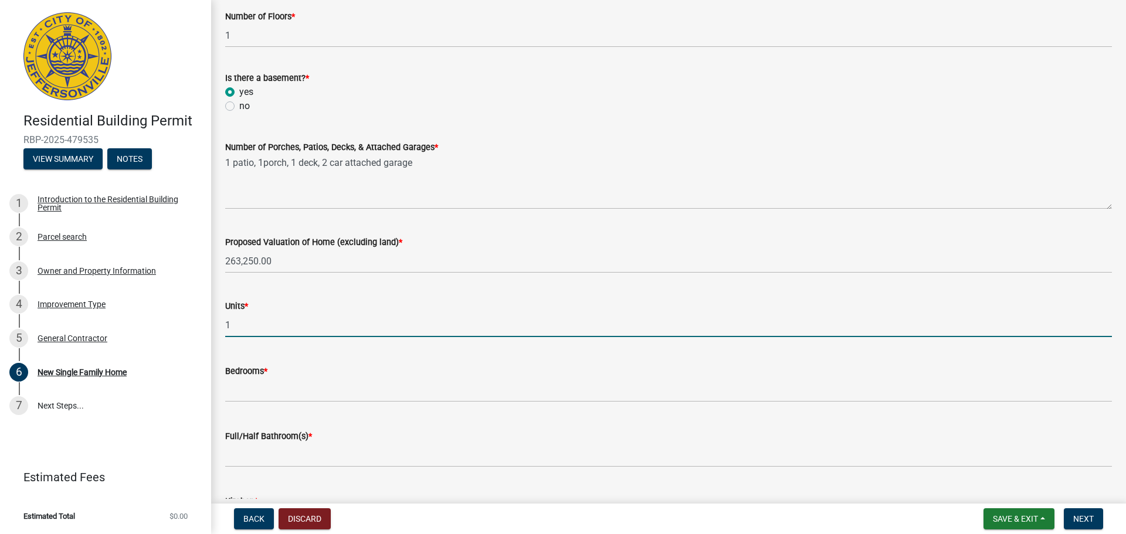
type input "1"
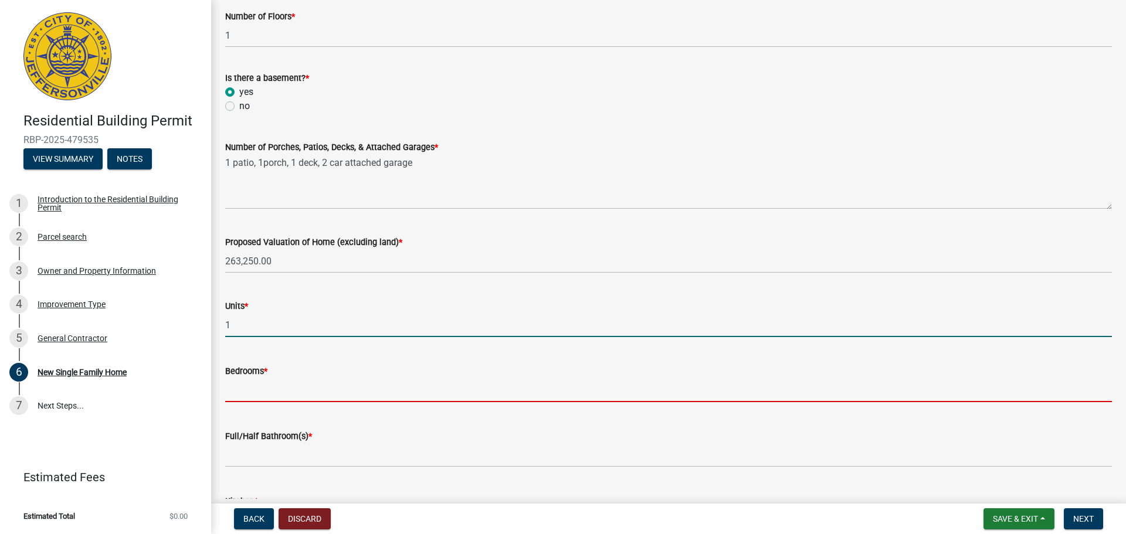
click at [252, 399] on input "text" at bounding box center [668, 390] width 887 height 24
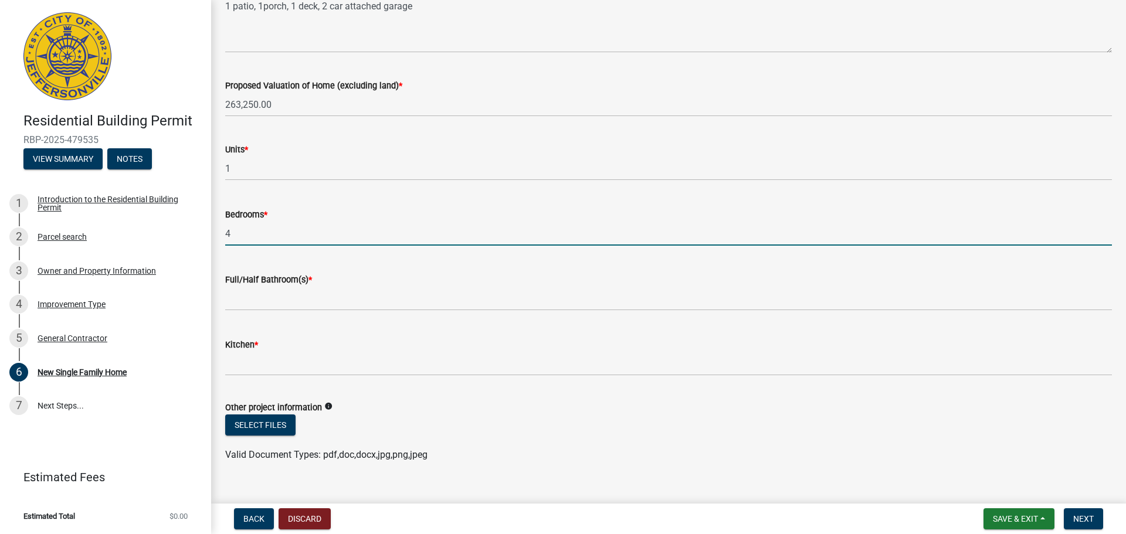
scroll to position [1642, 0]
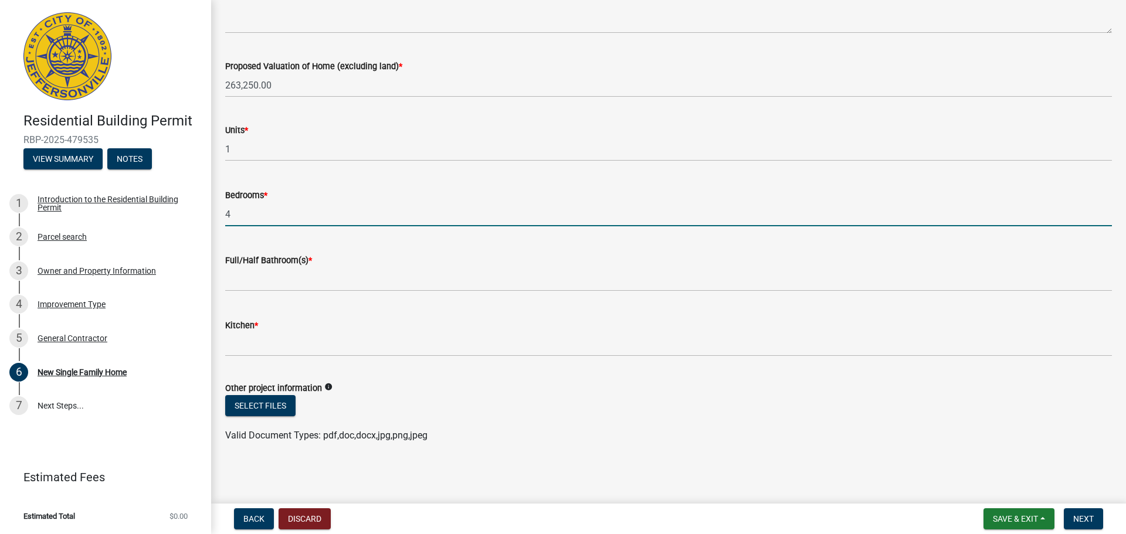
type input "4"
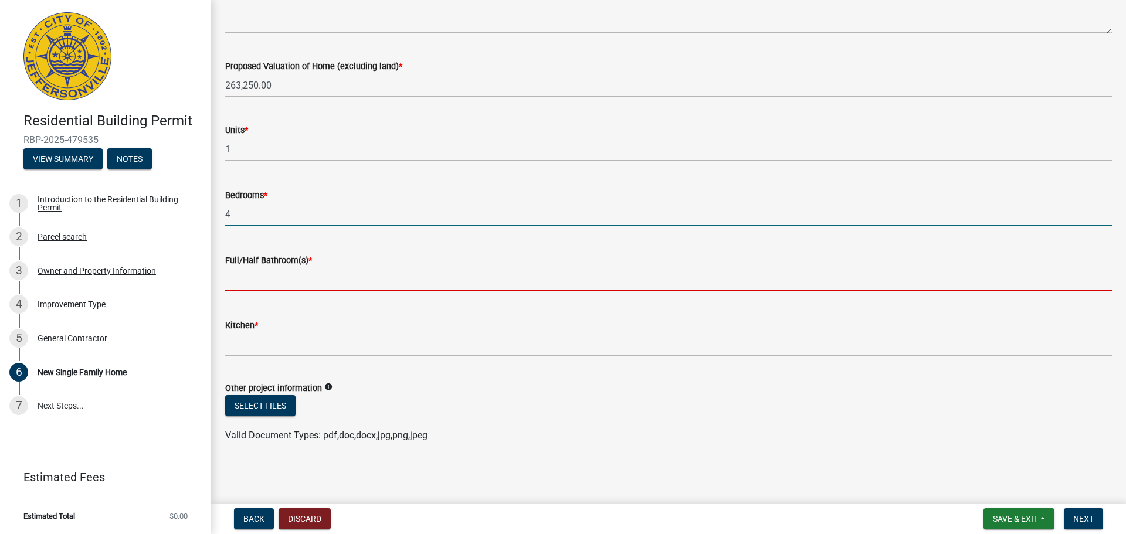
click at [261, 289] on input "text" at bounding box center [668, 279] width 887 height 24
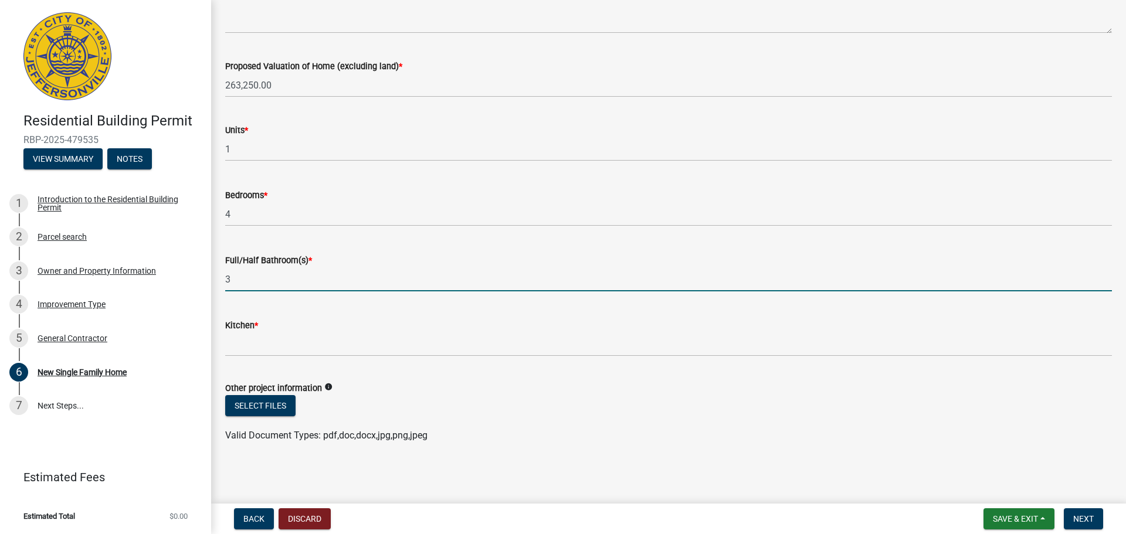
type input "3"
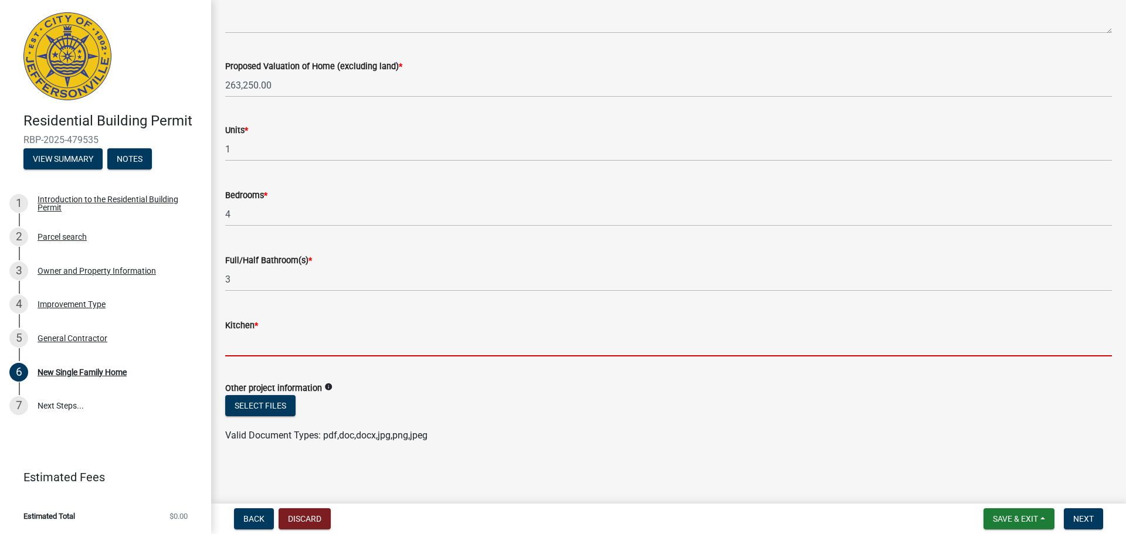
click at [247, 345] on input "text" at bounding box center [668, 345] width 887 height 24
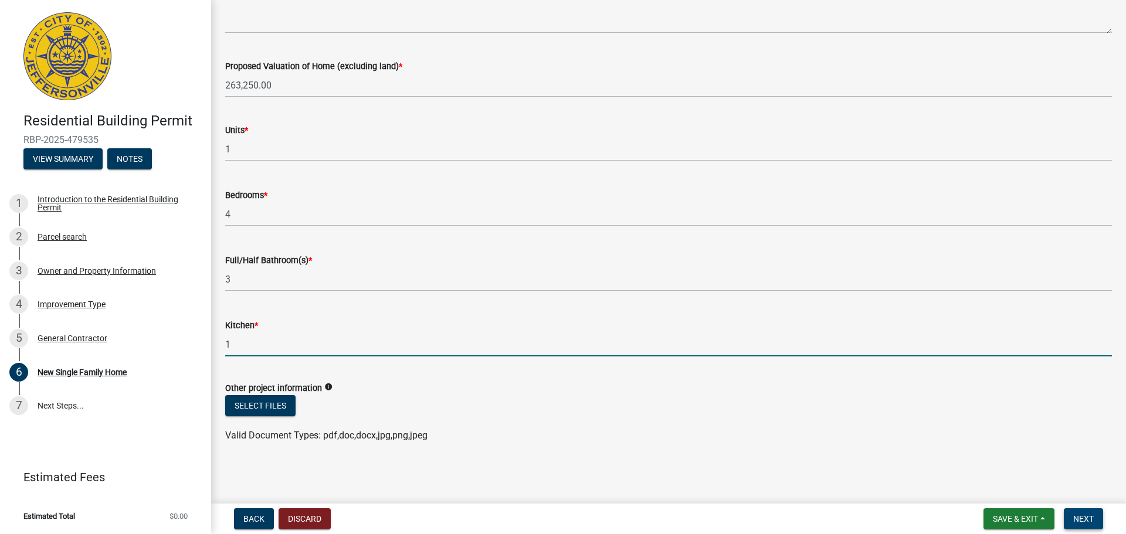
type input "1"
click at [1073, 523] on button "Next" at bounding box center [1083, 519] width 39 height 21
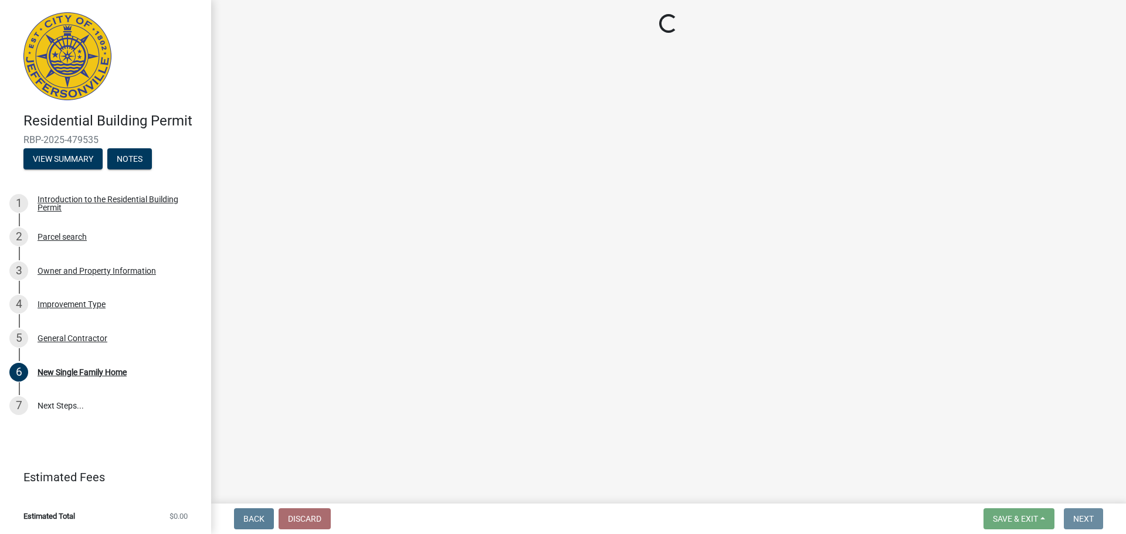
scroll to position [0, 0]
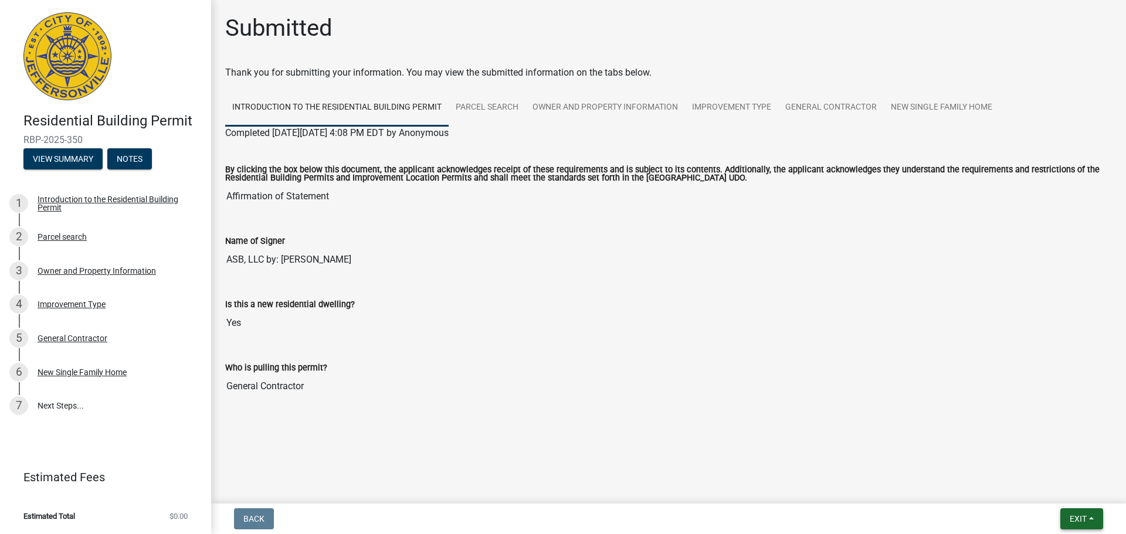
click at [1095, 520] on button "Exit" at bounding box center [1082, 519] width 43 height 21
click at [1072, 492] on button "Save & Exit" at bounding box center [1057, 489] width 94 height 28
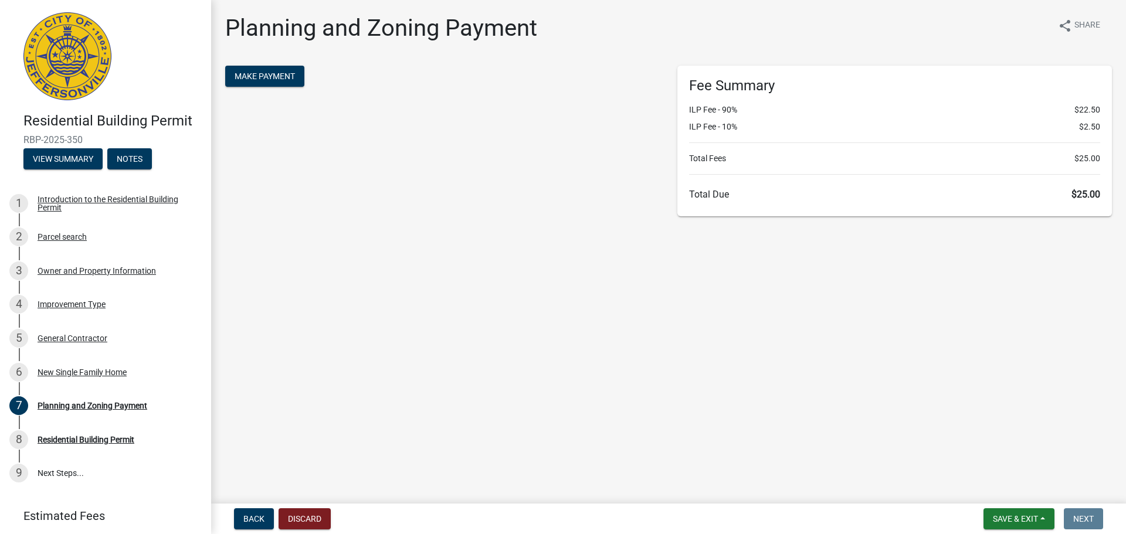
click at [276, 88] on form "Make Payment" at bounding box center [442, 78] width 435 height 24
click at [270, 73] on span "Make Payment" at bounding box center [265, 76] width 60 height 9
